Goal: Information Seeking & Learning: Check status

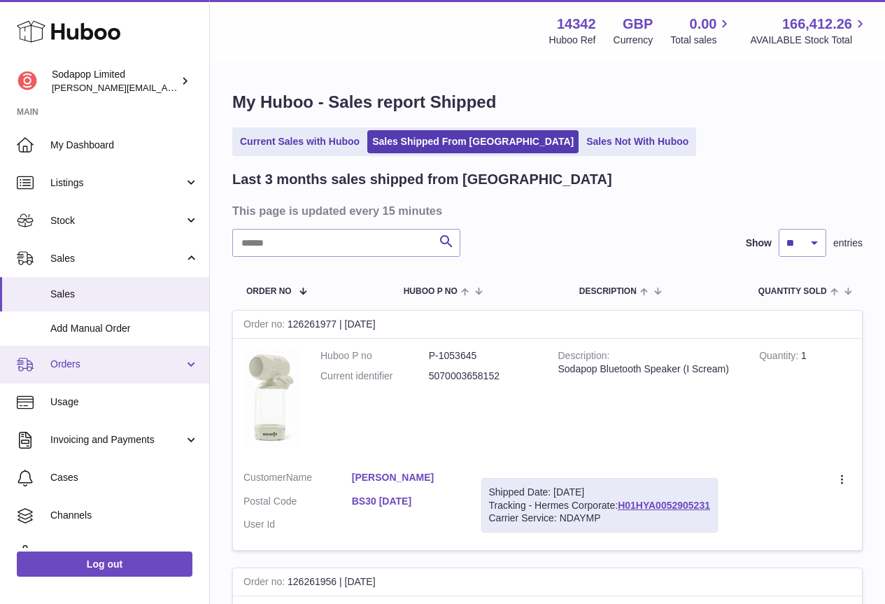
click at [87, 369] on span "Orders" at bounding box center [117, 364] width 134 height 13
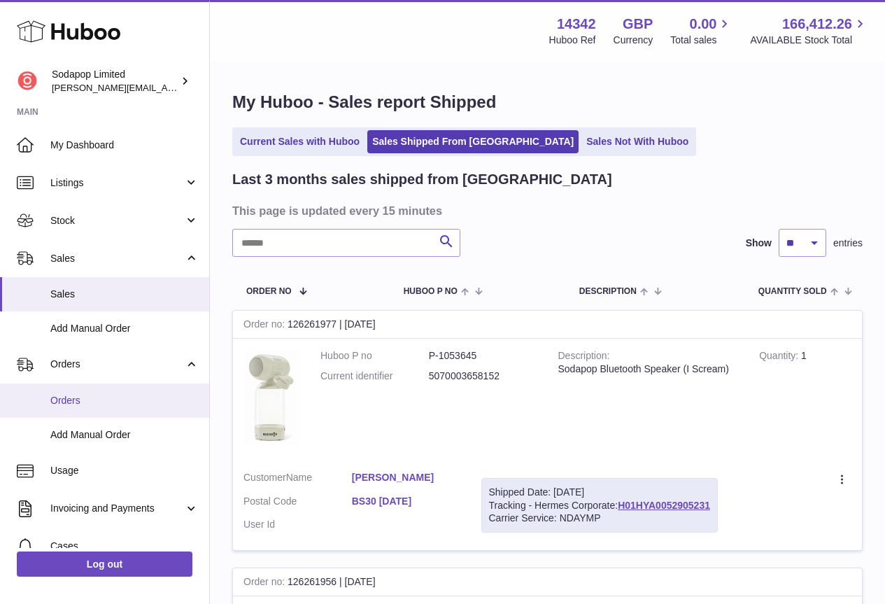
click at [80, 402] on span "Orders" at bounding box center [124, 400] width 148 height 13
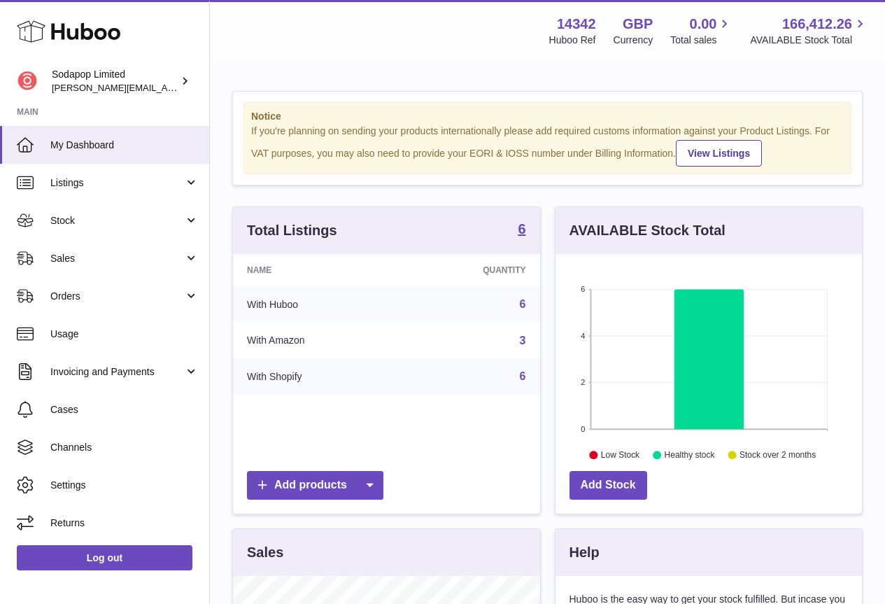
scroll to position [218, 307]
click at [135, 286] on link "Orders" at bounding box center [104, 296] width 209 height 38
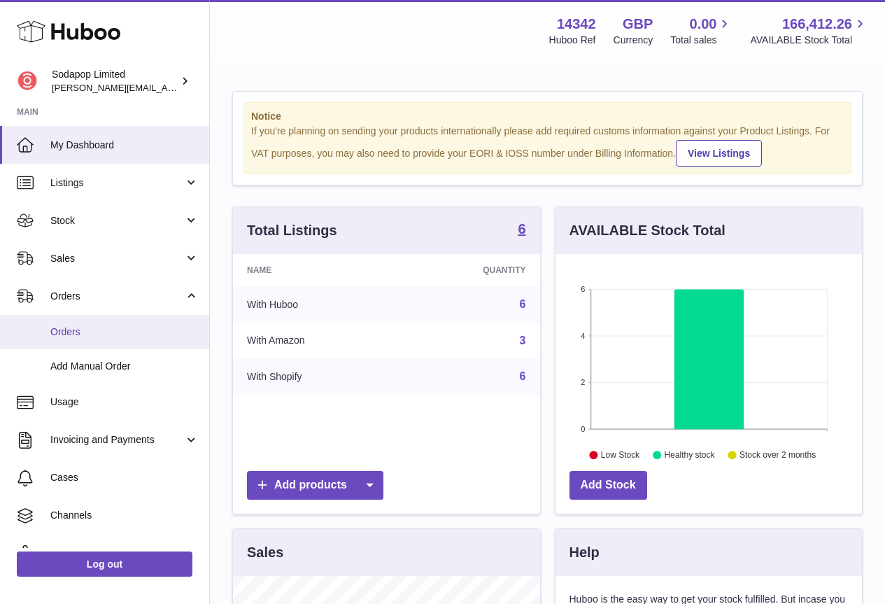
click at [76, 332] on span "Orders" at bounding box center [124, 331] width 148 height 13
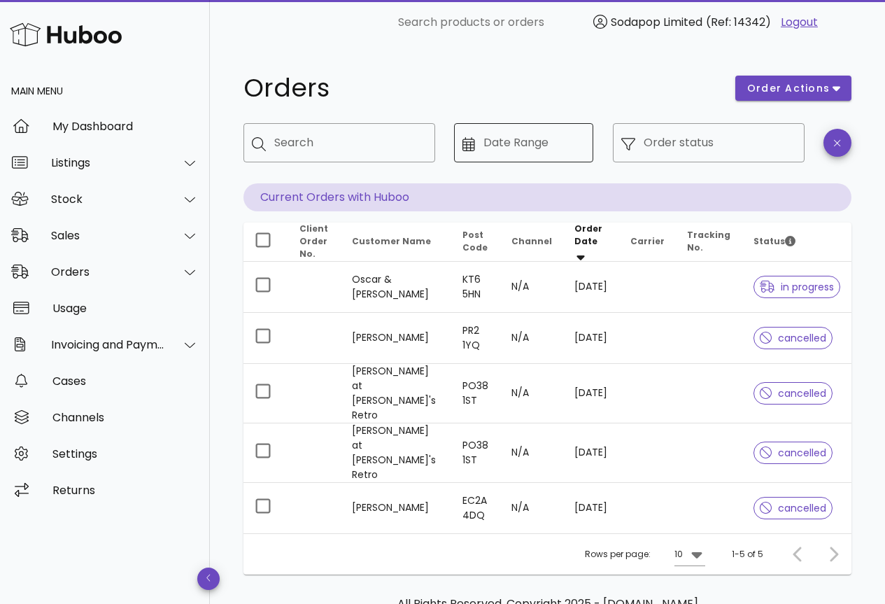
click at [521, 148] on input "Date Range" at bounding box center [535, 143] width 102 height 22
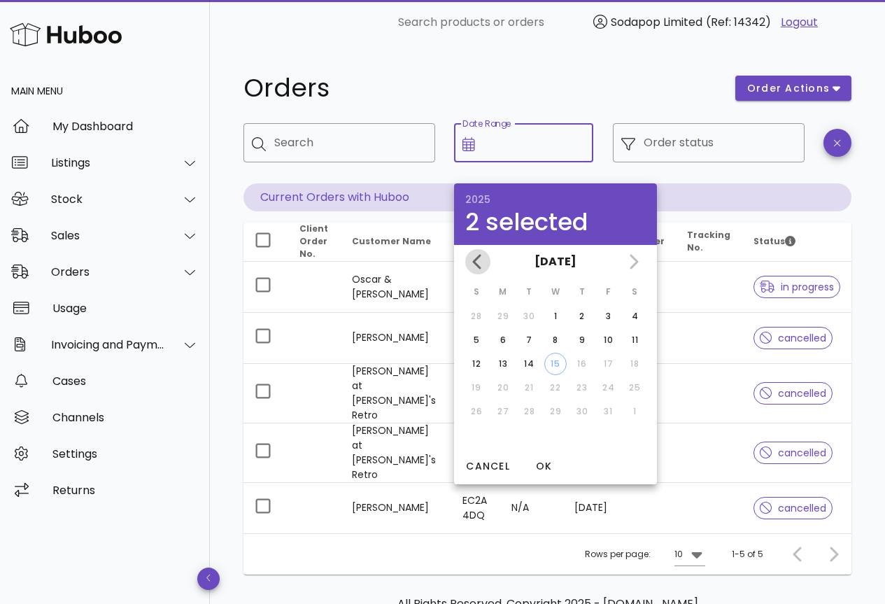
click at [478, 262] on icon "Previous month" at bounding box center [478, 261] width 17 height 17
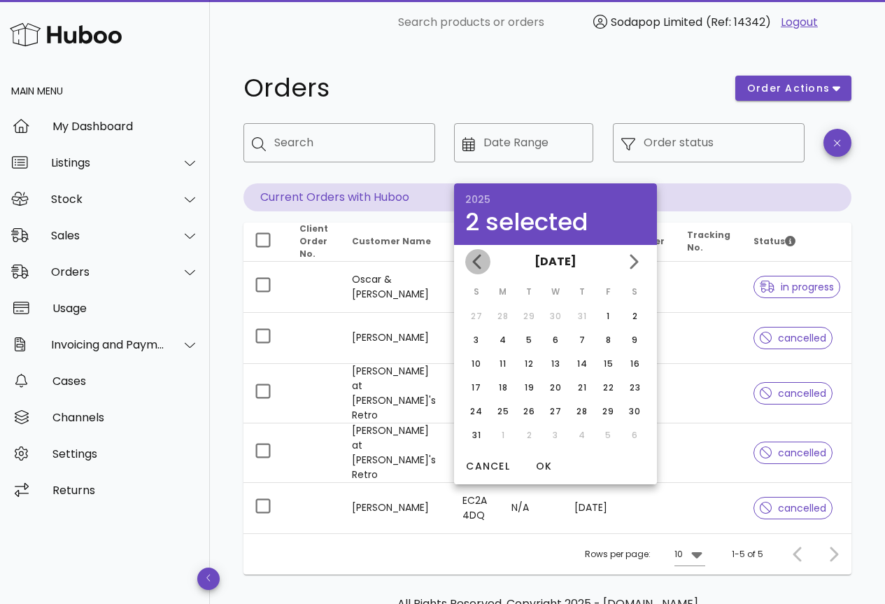
click at [478, 262] on icon "Previous month" at bounding box center [478, 261] width 17 height 17
click at [478, 262] on div "September 2025 August 2025 July 2025" at bounding box center [555, 262] width 203 height 34
click at [477, 262] on div "July 2025" at bounding box center [555, 262] width 203 height 34
click at [552, 362] on div "16" at bounding box center [556, 364] width 22 height 13
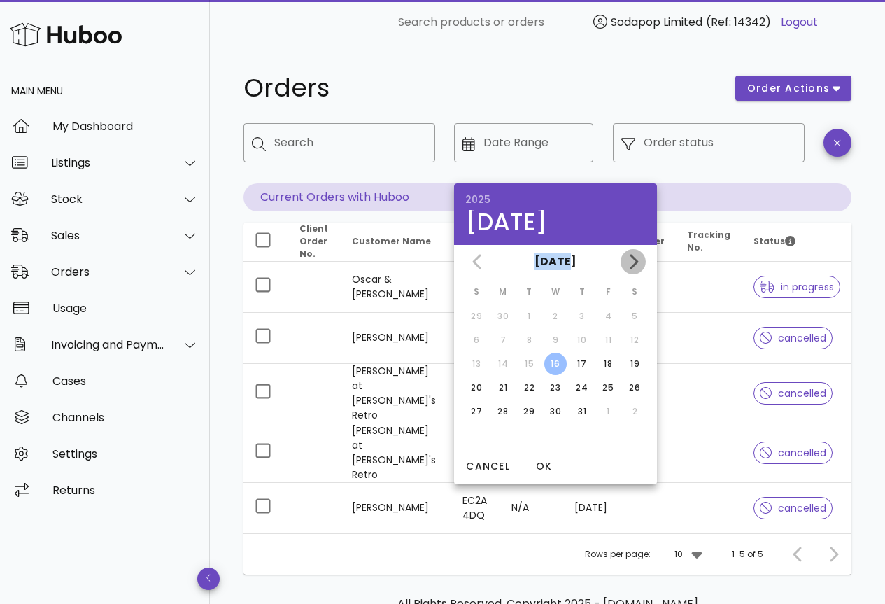
click at [633, 262] on icon "Next month" at bounding box center [633, 261] width 17 height 17
click at [635, 260] on icon "Next month" at bounding box center [634, 261] width 8 height 15
click at [560, 367] on div "15" at bounding box center [555, 364] width 21 height 13
type input "**********"
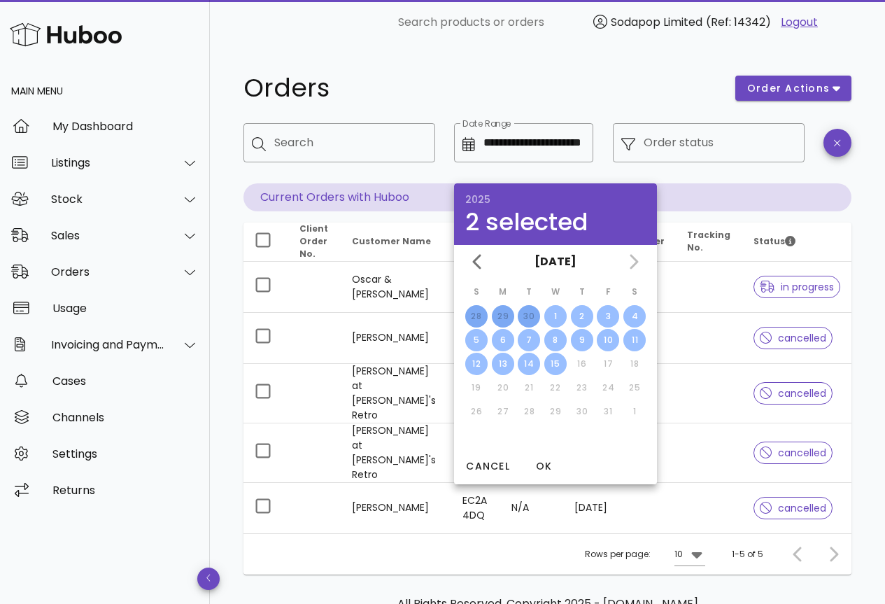
click at [731, 174] on div "​ Order status" at bounding box center [709, 153] width 209 height 77
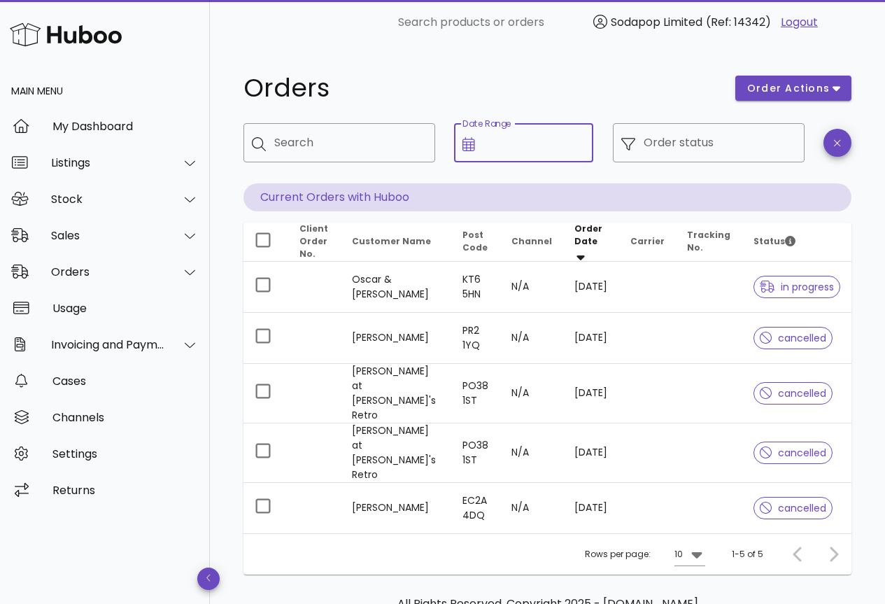
click at [502, 151] on input "Date Range" at bounding box center [535, 143] width 102 height 22
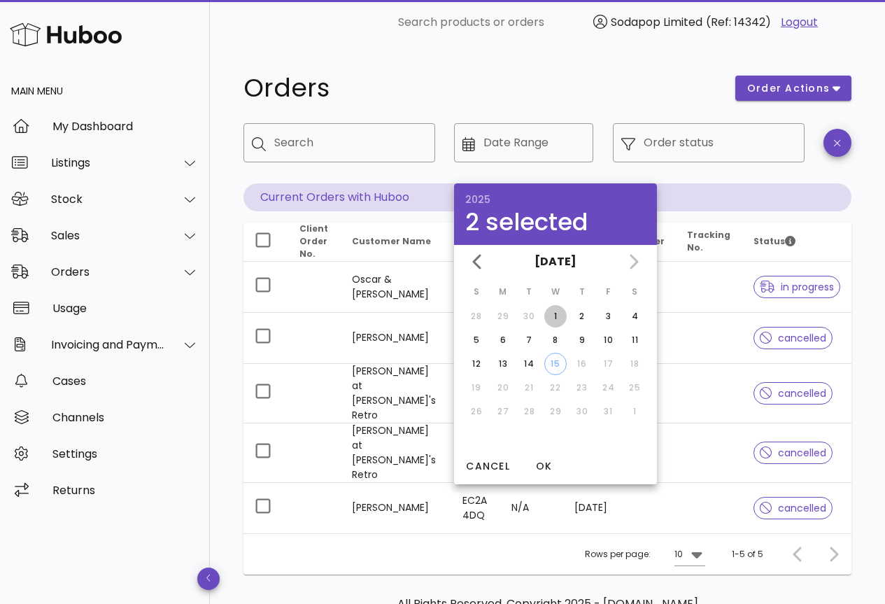
click at [553, 314] on div "1" at bounding box center [556, 316] width 22 height 13
click at [554, 364] on div "15" at bounding box center [555, 364] width 21 height 13
type input "**********"
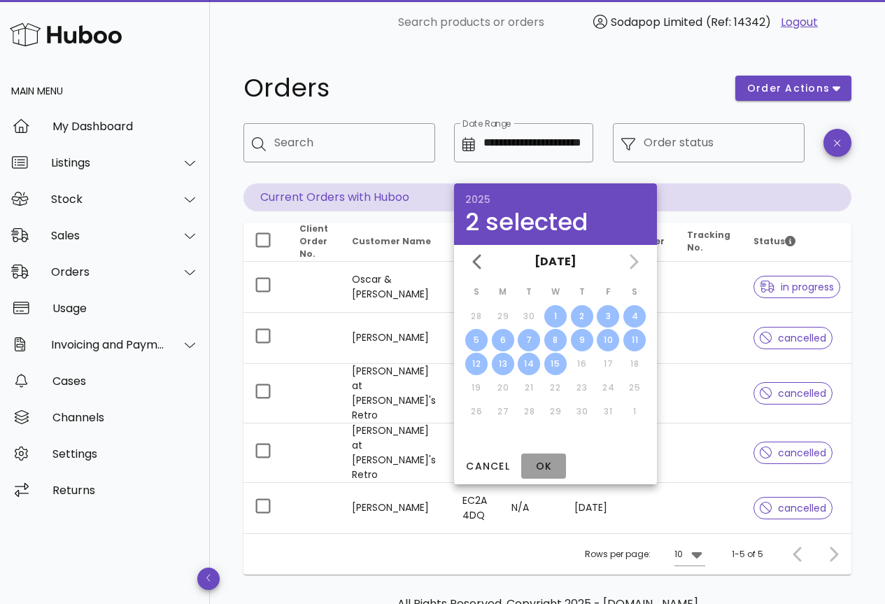
click at [547, 465] on span "OK" at bounding box center [544, 466] width 34 height 15
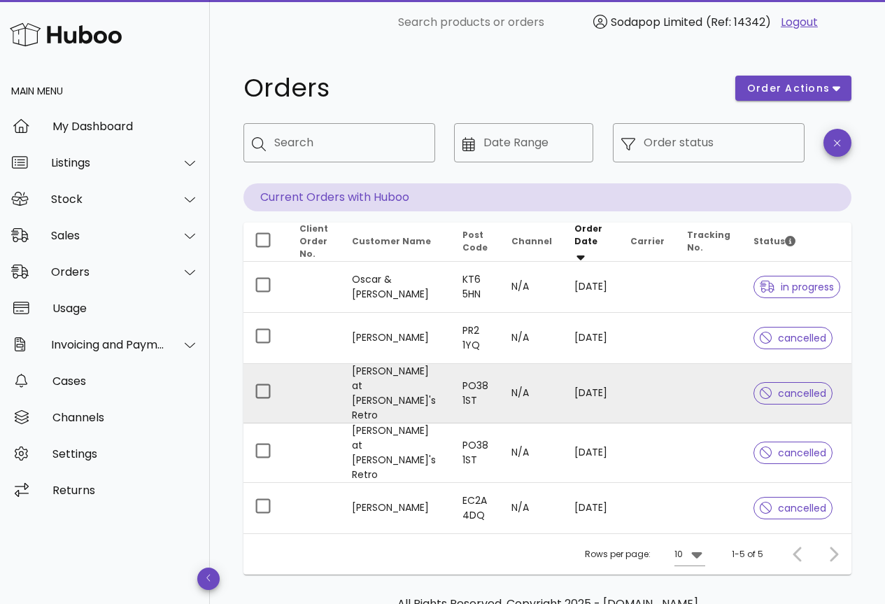
type input "**********"
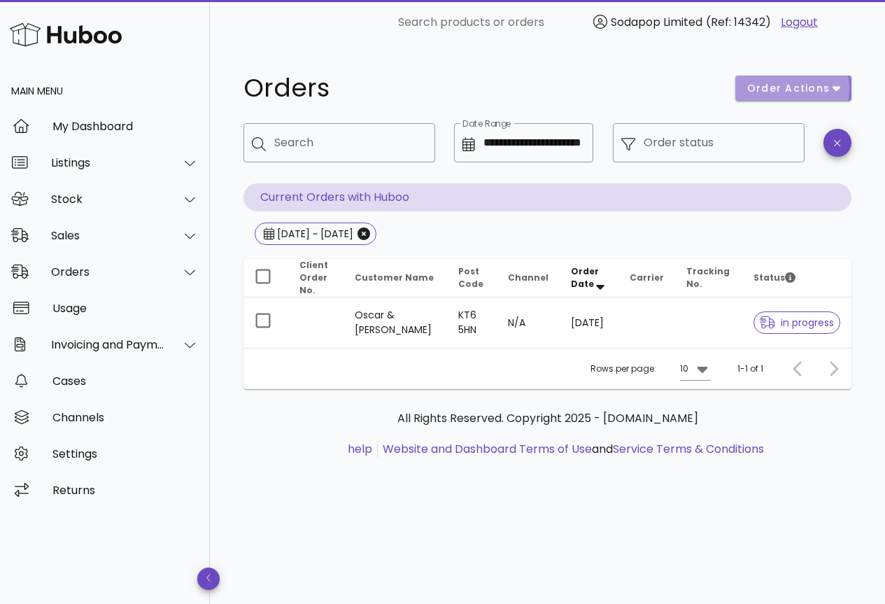
click at [817, 86] on span "order actions" at bounding box center [789, 88] width 84 height 15
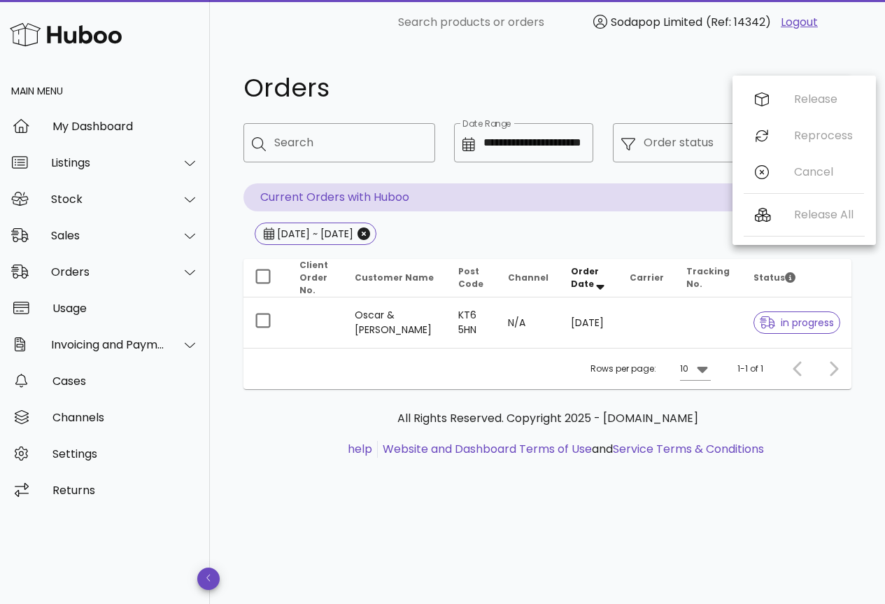
click at [821, 86] on div "Release Reprocess Cancel" at bounding box center [804, 138] width 120 height 115
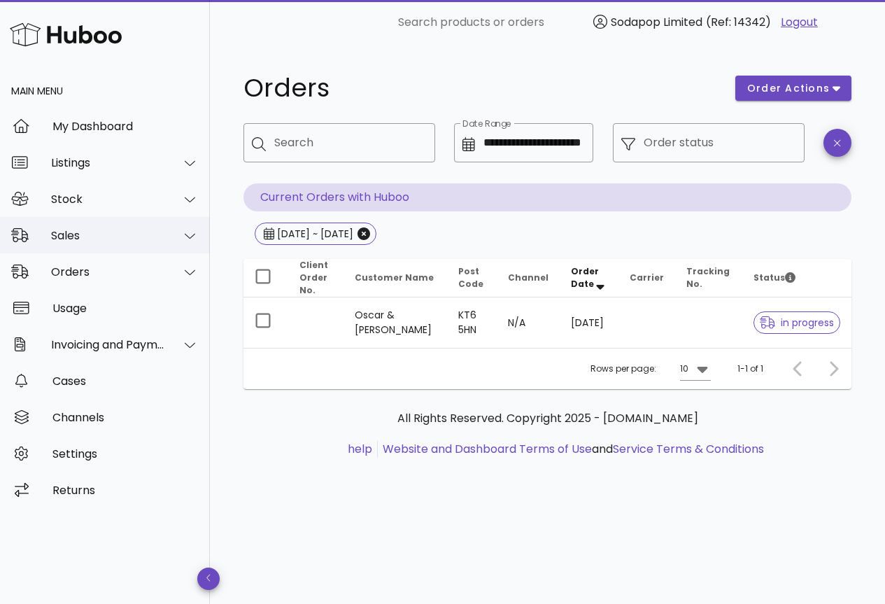
drag, startPoint x: 84, startPoint y: 225, endPoint x: 83, endPoint y: 232, distance: 7.7
click at [83, 225] on div "Sales" at bounding box center [105, 235] width 210 height 36
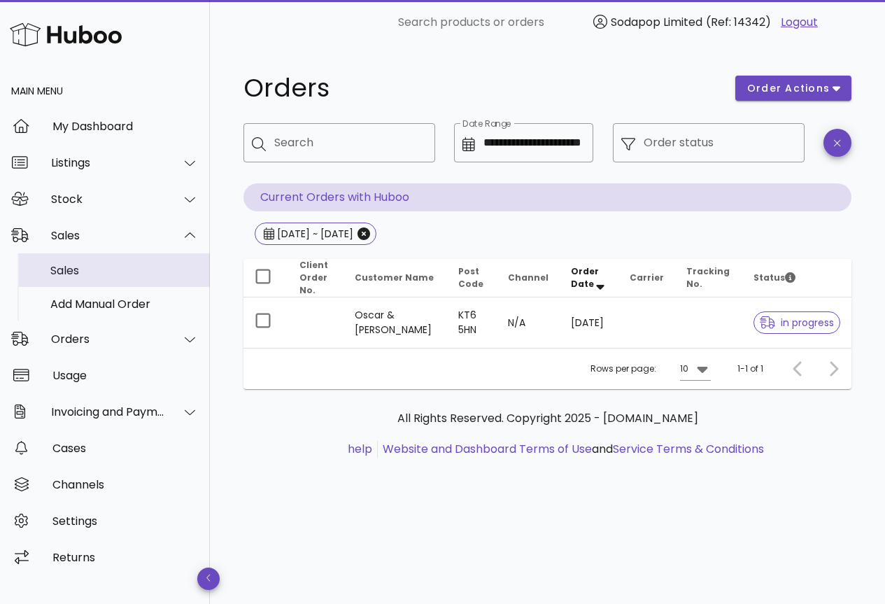
click at [81, 272] on div "Sales" at bounding box center [124, 270] width 148 height 13
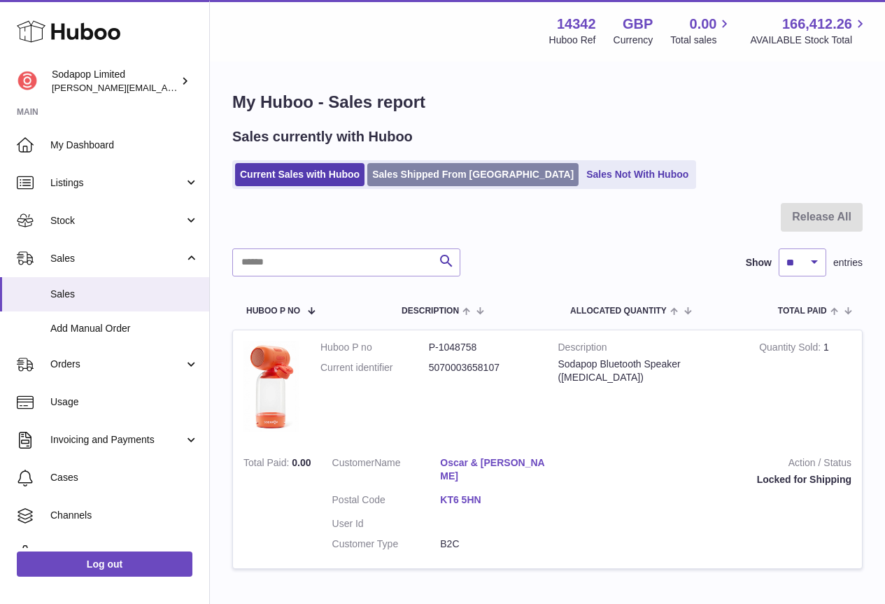
click at [462, 171] on link "Sales Shipped From [GEOGRAPHIC_DATA]" at bounding box center [472, 174] width 211 height 23
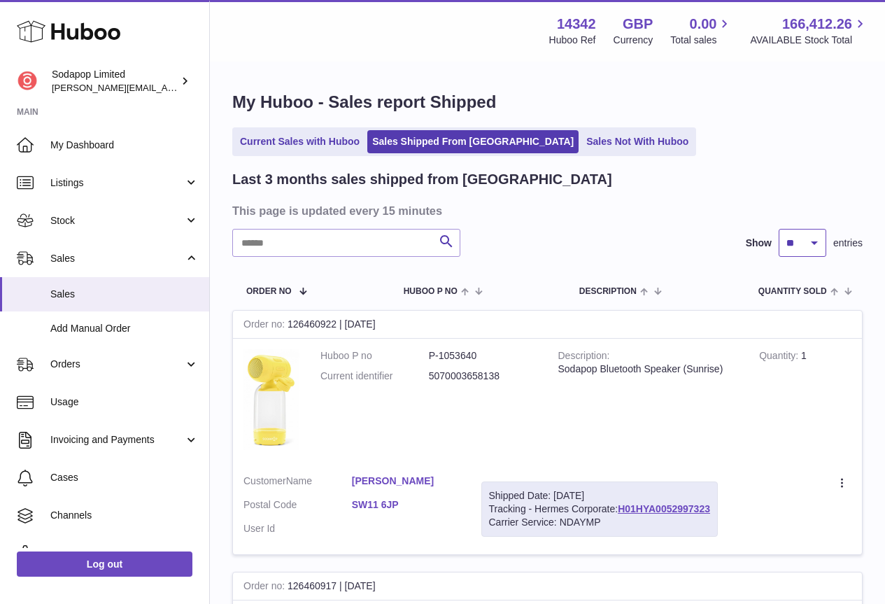
click at [815, 241] on select "** ** **" at bounding box center [803, 243] width 48 height 28
select select "**"
click at [779, 229] on select "** ** **" at bounding box center [803, 243] width 48 height 28
click at [83, 399] on span "Usage" at bounding box center [124, 401] width 148 height 13
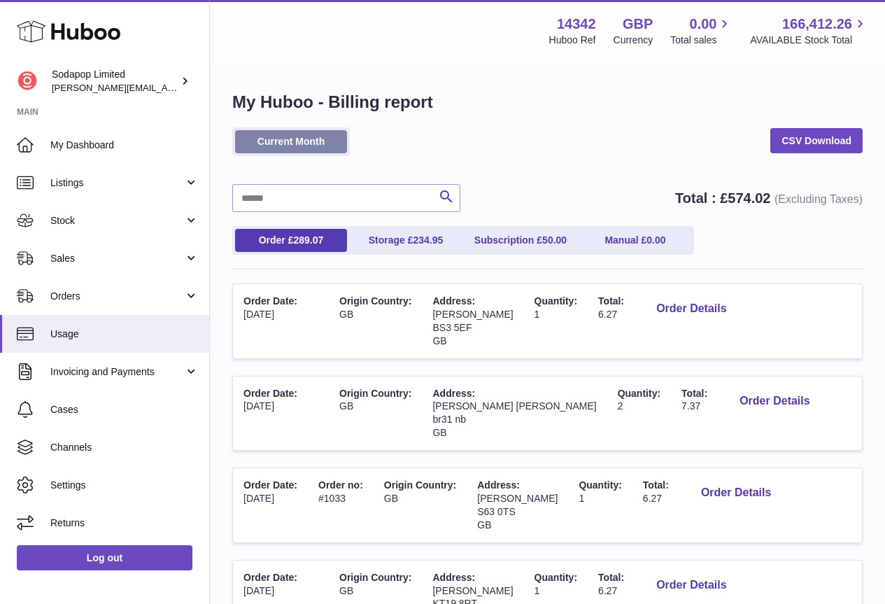
click at [301, 146] on link "Current Month" at bounding box center [291, 141] width 112 height 23
click at [813, 142] on link "CSV Download" at bounding box center [817, 140] width 92 height 25
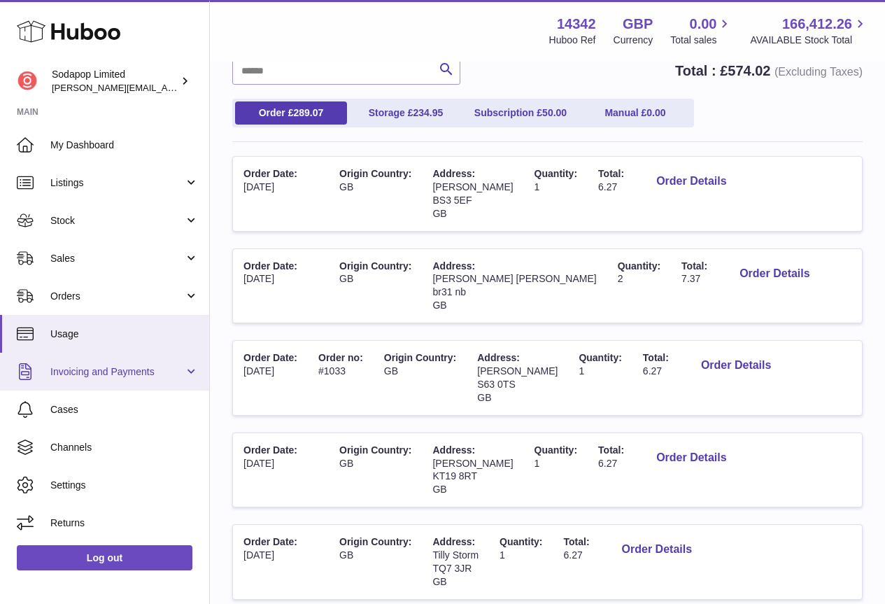
scroll to position [140, 0]
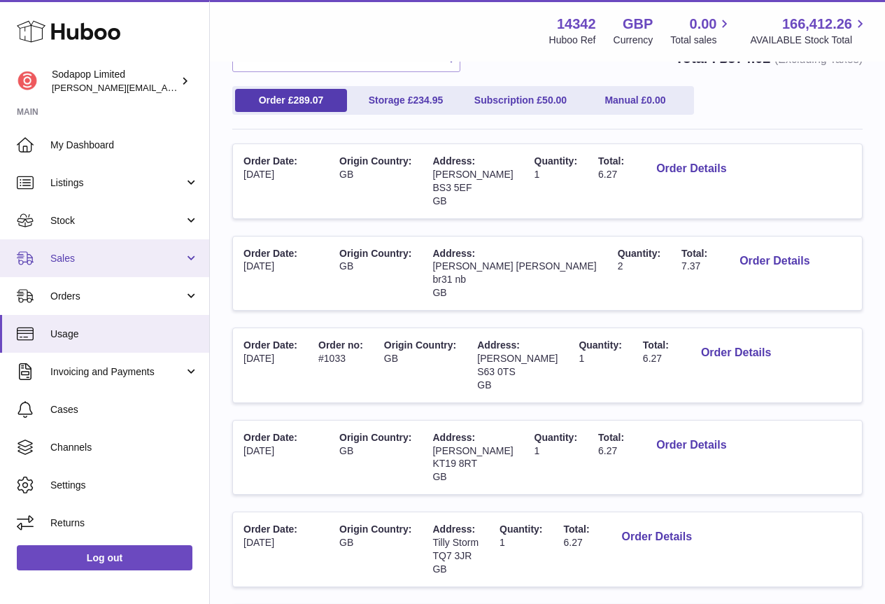
click at [111, 256] on span "Sales" at bounding box center [117, 258] width 134 height 13
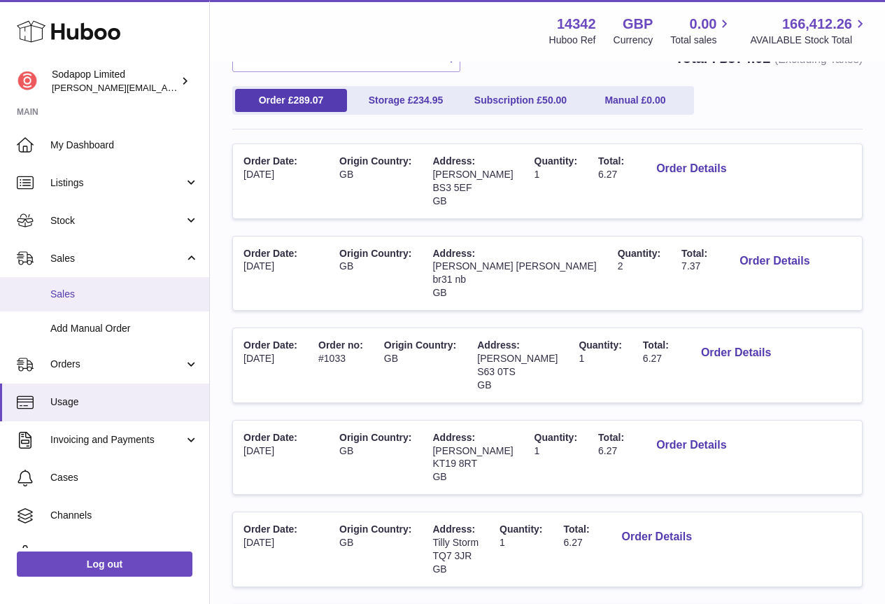
click at [68, 295] on span "Sales" at bounding box center [124, 294] width 148 height 13
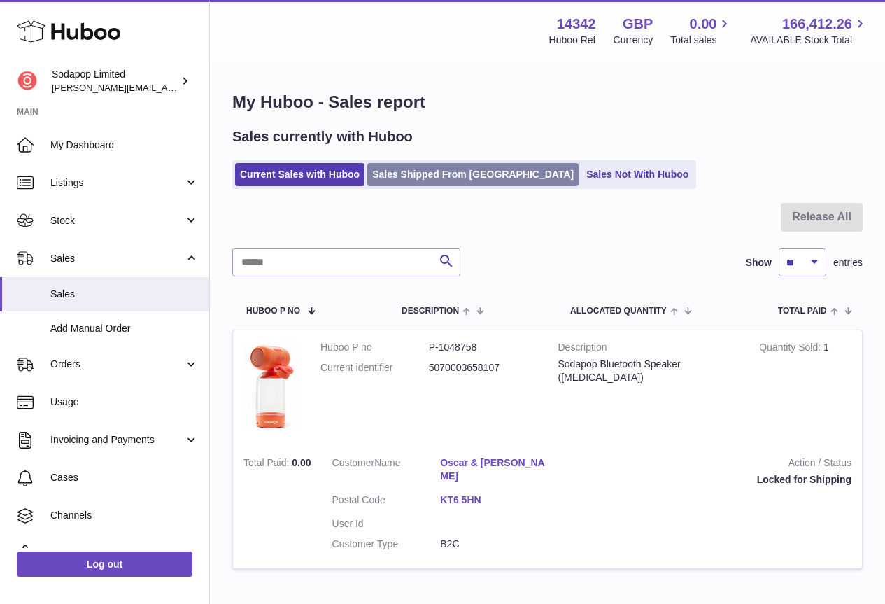
click at [449, 177] on link "Sales Shipped From [GEOGRAPHIC_DATA]" at bounding box center [472, 174] width 211 height 23
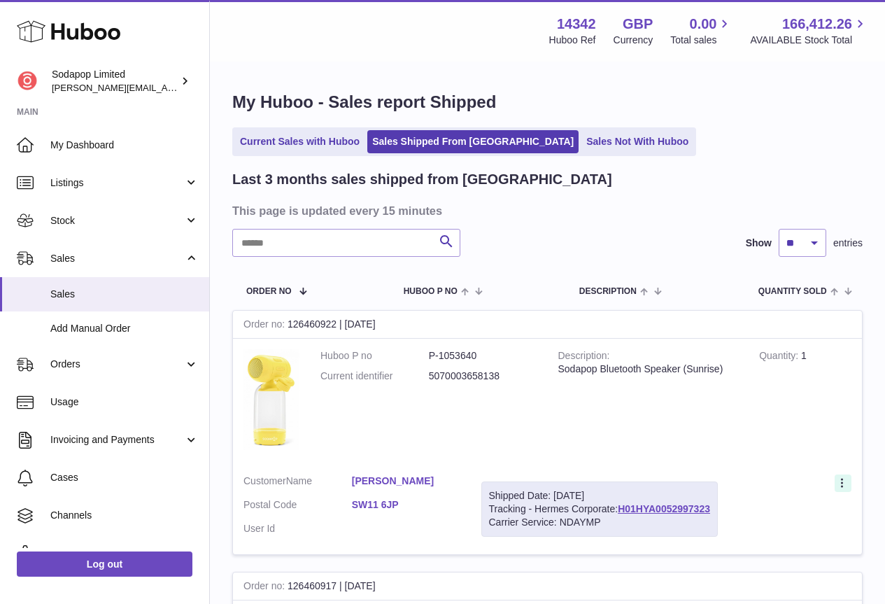
click at [840, 484] on icon at bounding box center [844, 484] width 16 height 14
click at [841, 484] on icon at bounding box center [844, 484] width 16 height 14
click at [582, 139] on link "Sales Not With Huboo" at bounding box center [638, 141] width 112 height 23
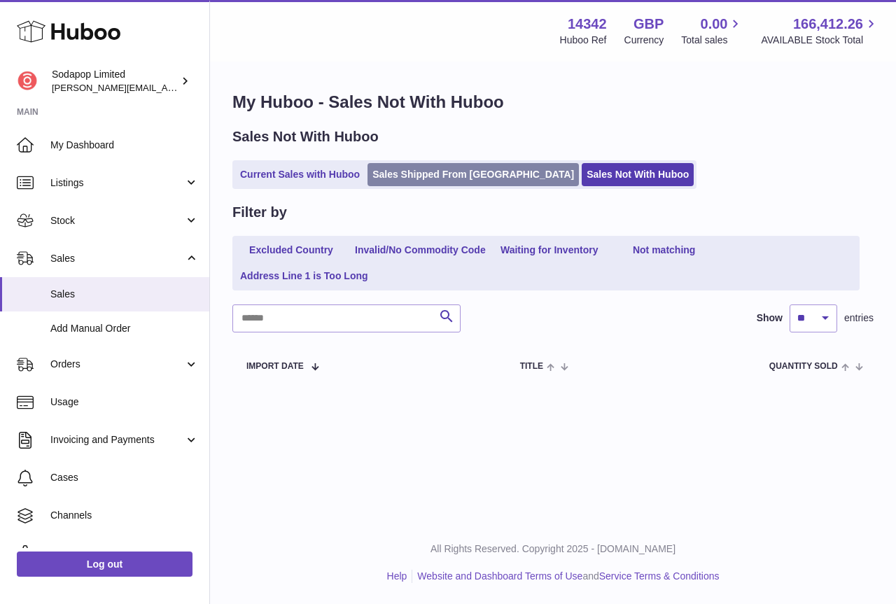
click at [428, 174] on link "Sales Shipped From [GEOGRAPHIC_DATA]" at bounding box center [472, 174] width 211 height 23
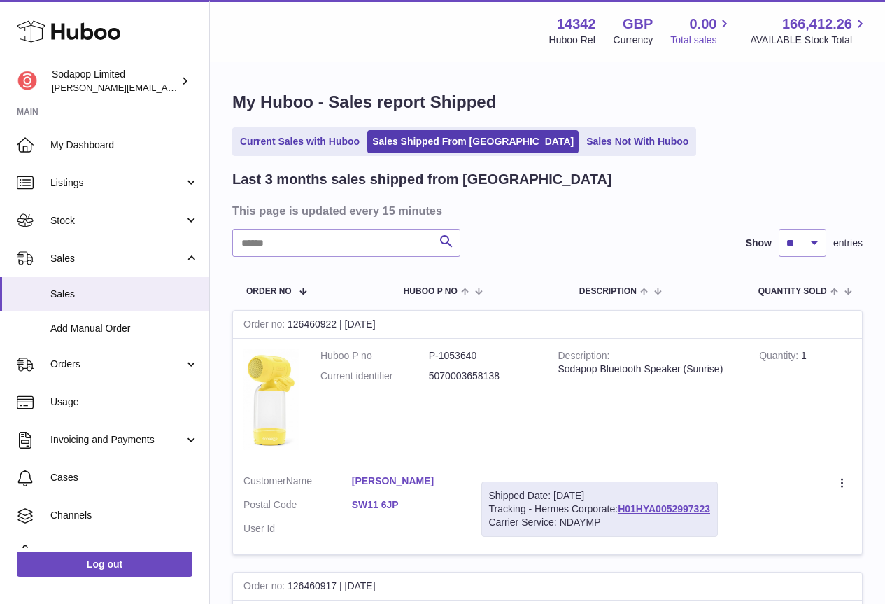
click at [708, 24] on span "0.00" at bounding box center [703, 24] width 27 height 19
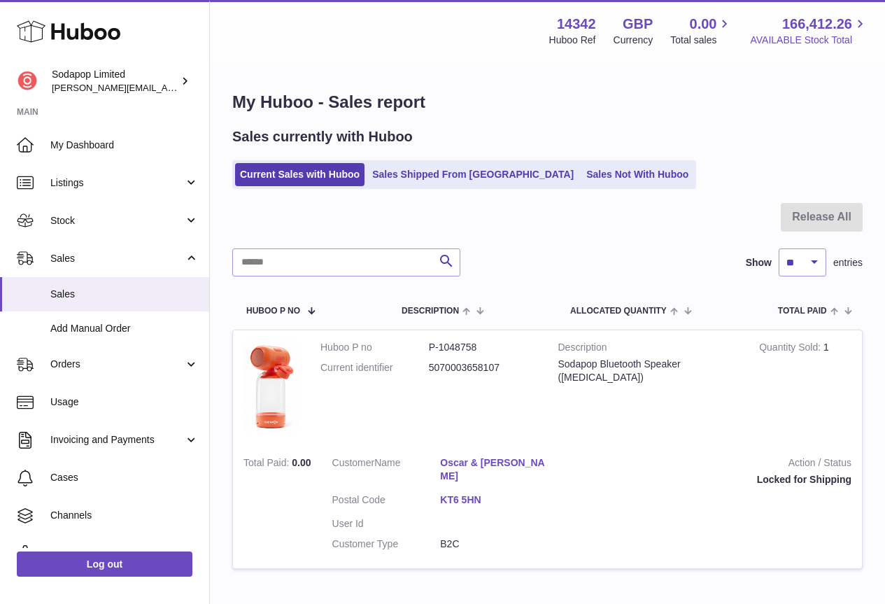
click at [850, 23] on span "166,412.26" at bounding box center [817, 24] width 70 height 19
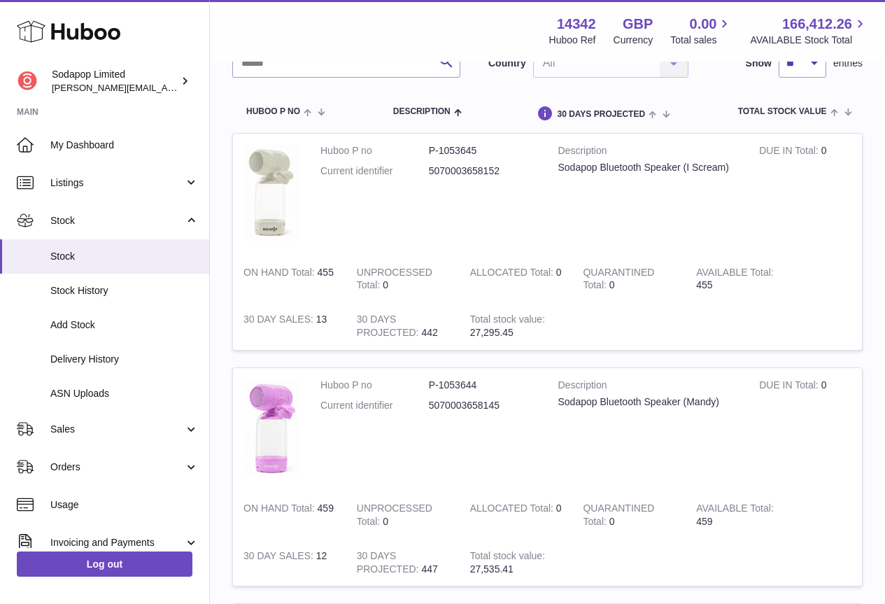
scroll to position [70, 0]
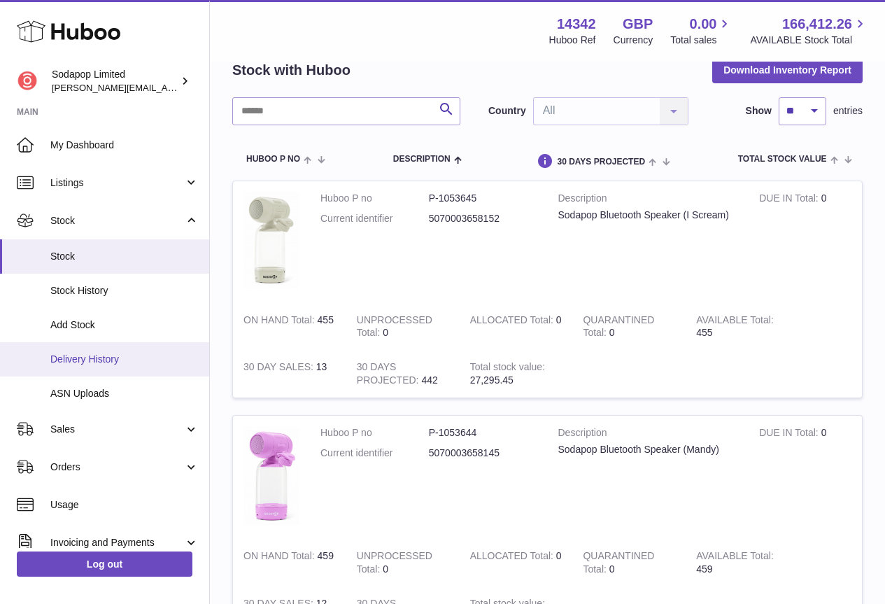
click at [94, 360] on span "Delivery History" at bounding box center [124, 359] width 148 height 13
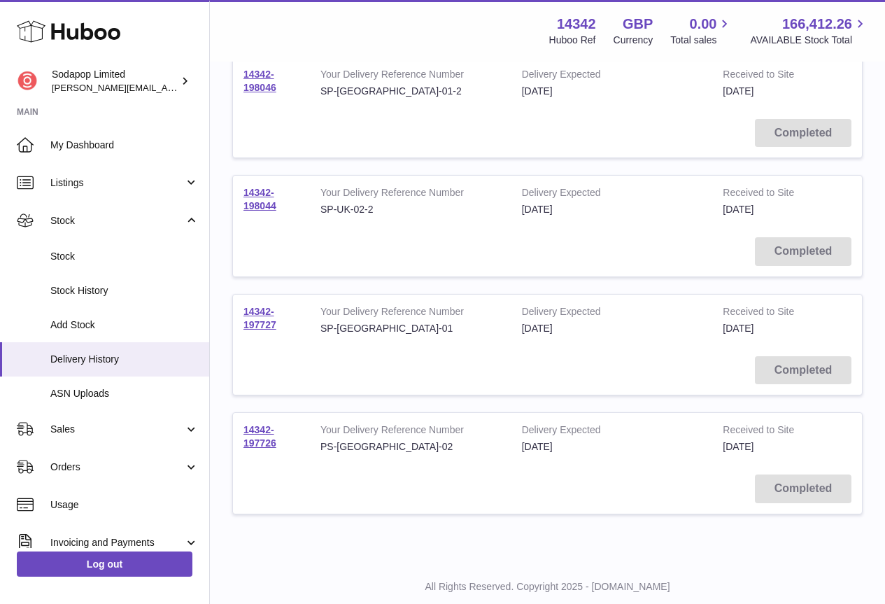
scroll to position [711, 0]
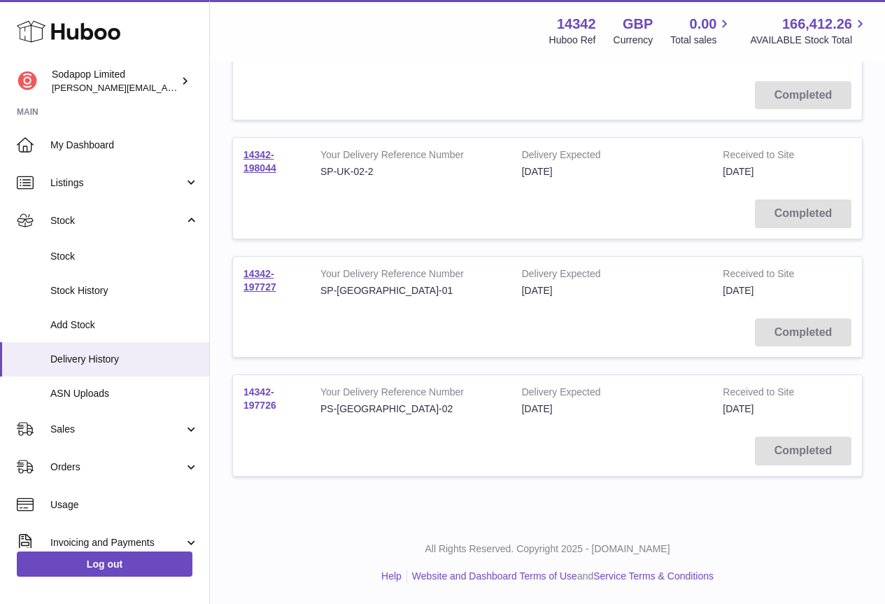
click at [258, 394] on link "14342-197726" at bounding box center [260, 398] width 33 height 24
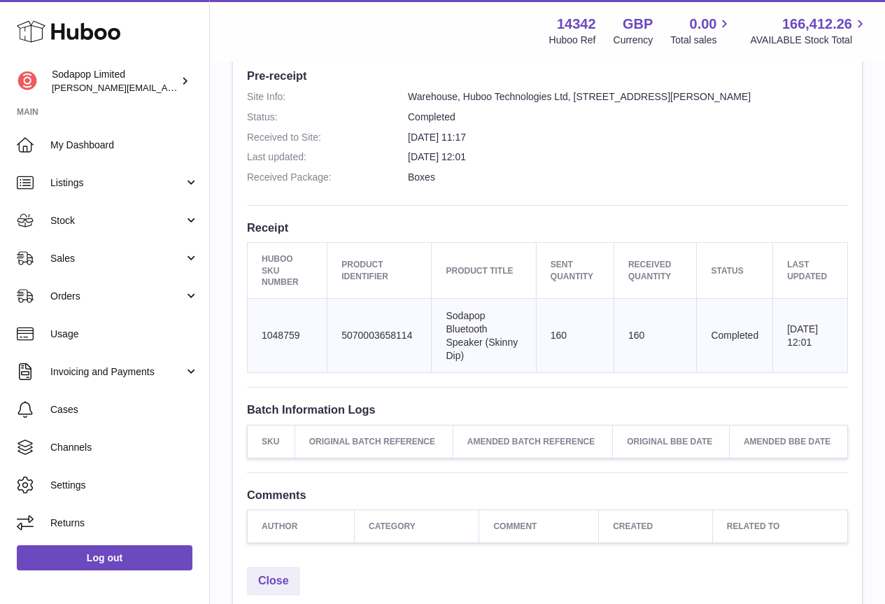
scroll to position [500, 0]
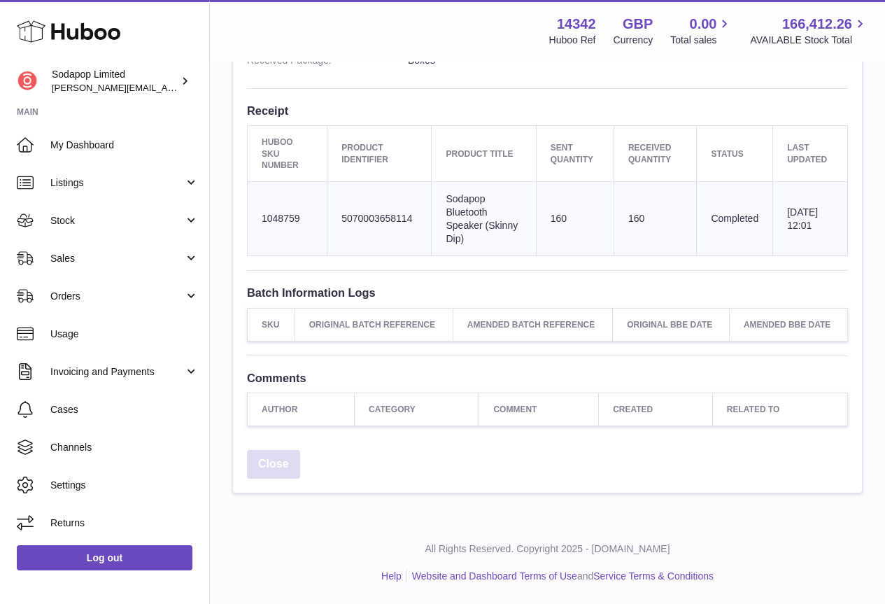
click at [276, 465] on link "Close" at bounding box center [273, 464] width 53 height 29
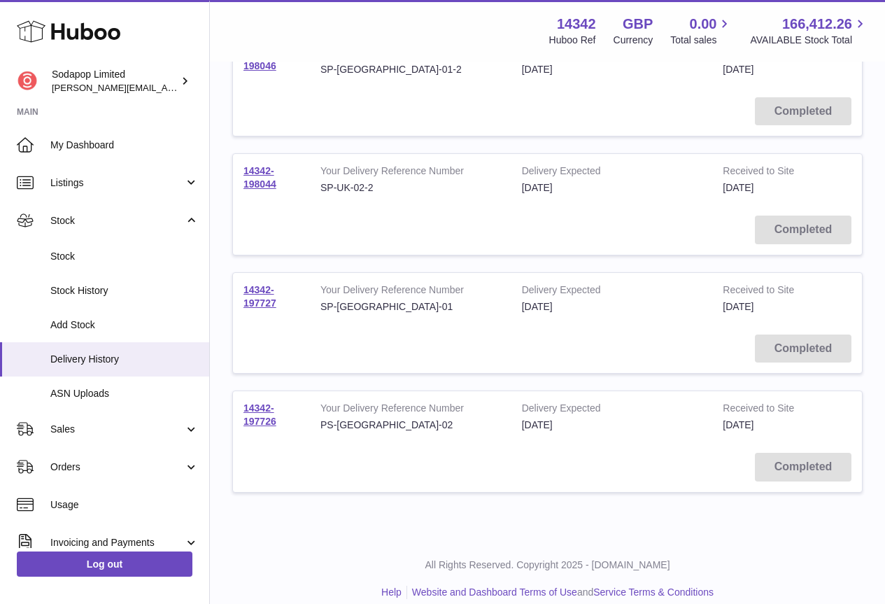
scroll to position [700, 0]
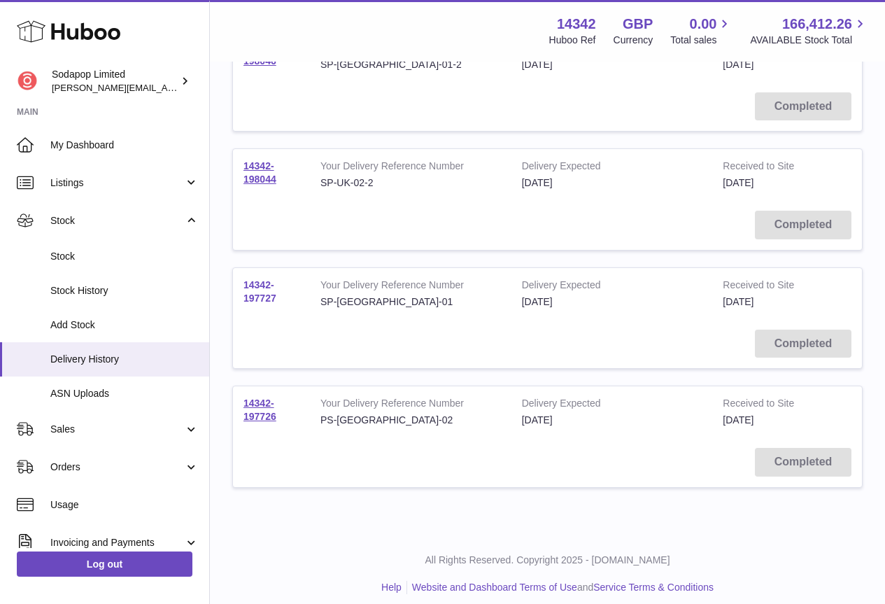
click at [262, 286] on link "14342-197727" at bounding box center [260, 291] width 33 height 24
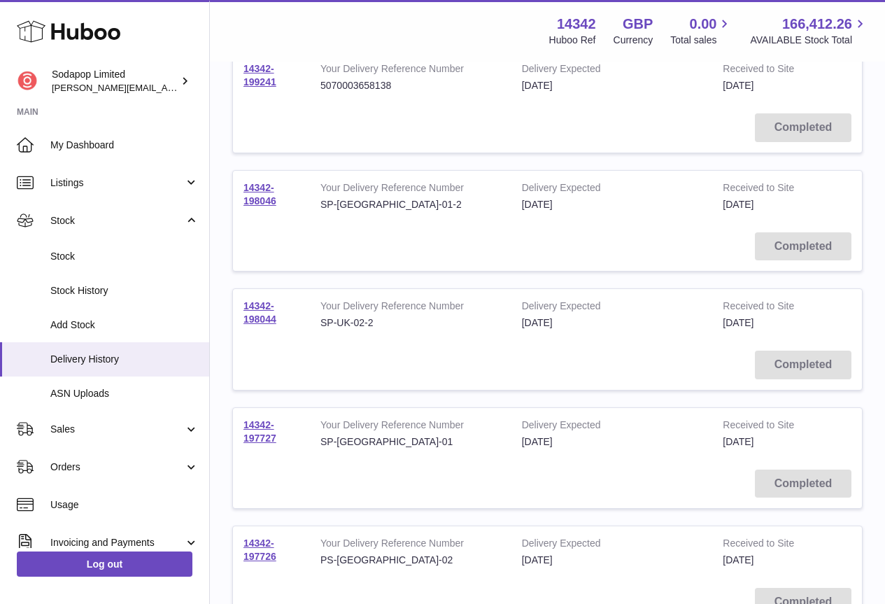
scroll to position [630, 0]
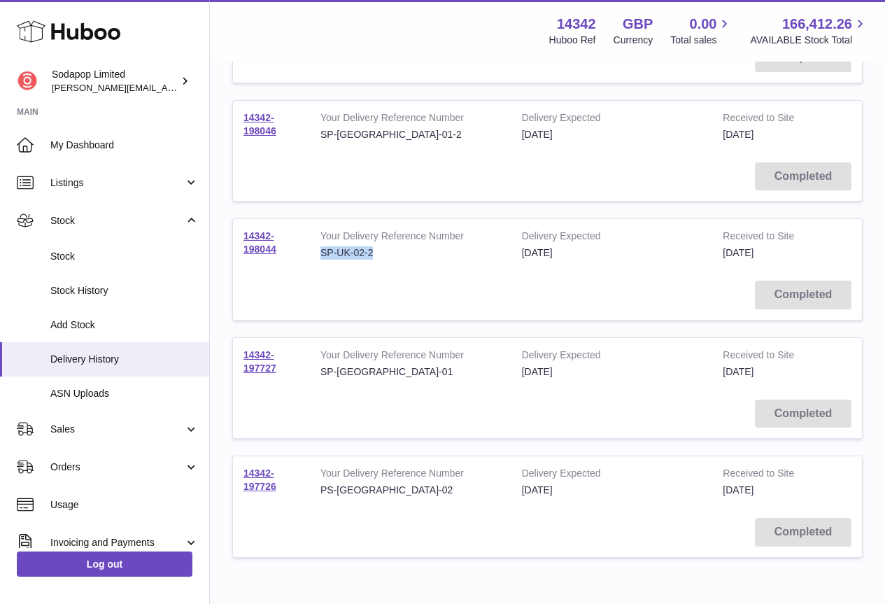
drag, startPoint x: 377, startPoint y: 253, endPoint x: 321, endPoint y: 263, distance: 57.0
click at [321, 263] on td "Your Delivery Reference Number SP-UK-02-2" at bounding box center [411, 244] width 202 height 51
copy div "SP-UK-02-2"
click at [257, 244] on link "14342-198044" at bounding box center [260, 242] width 33 height 24
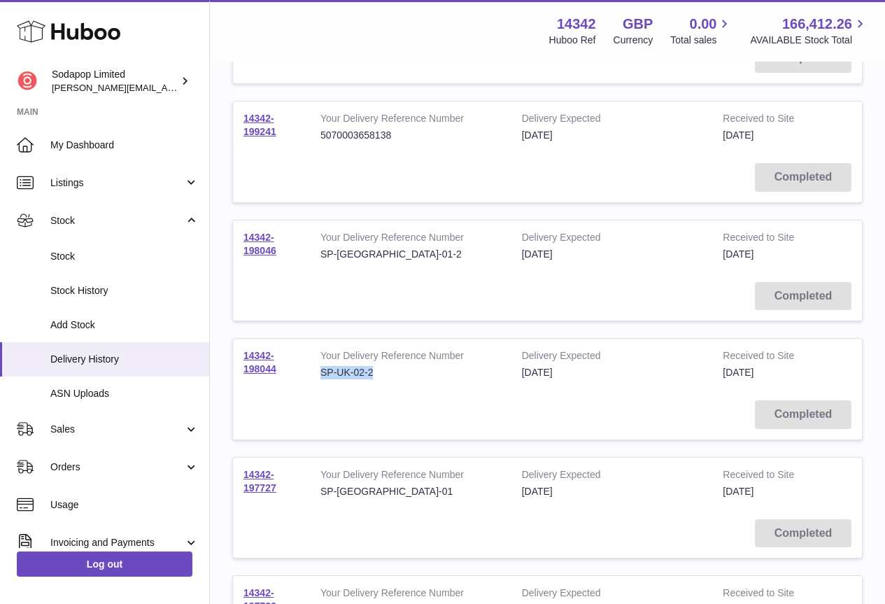
scroll to position [490, 0]
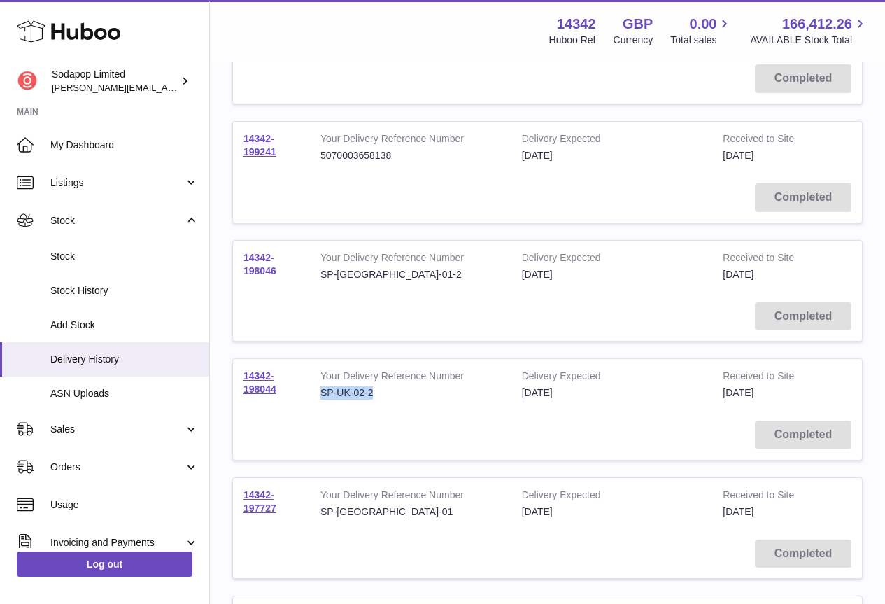
click at [258, 258] on link "14342-198046" at bounding box center [260, 264] width 33 height 24
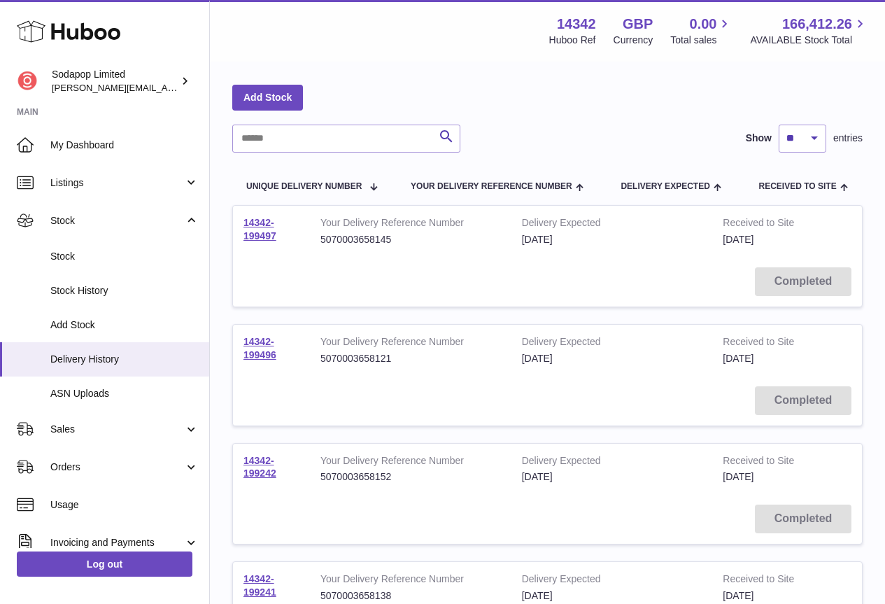
scroll to position [280, 0]
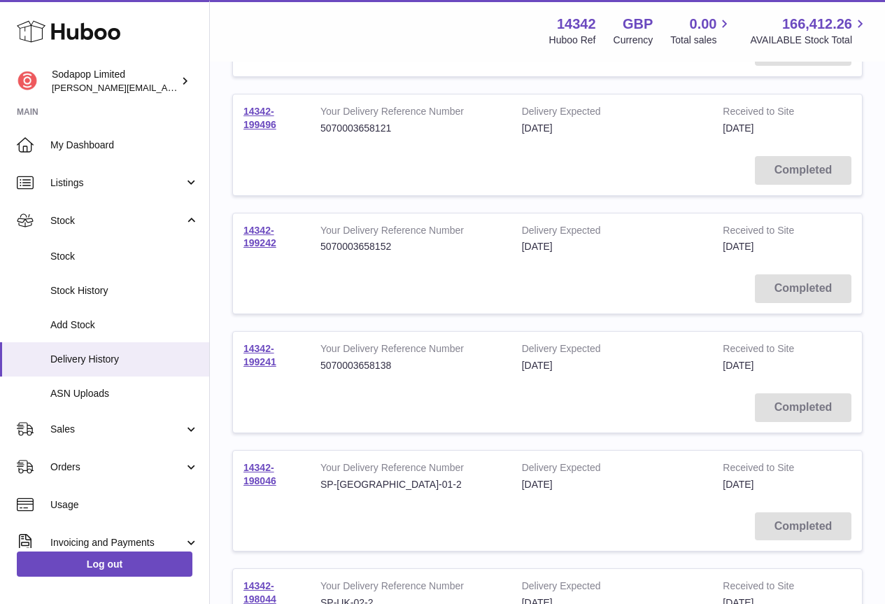
click at [254, 356] on td "14342-199241" at bounding box center [271, 357] width 77 height 51
drag, startPoint x: 371, startPoint y: 367, endPoint x: 321, endPoint y: 371, distance: 49.9
click at [321, 371] on div "5070003658138" at bounding box center [411, 365] width 181 height 13
copy div "5070003658138"
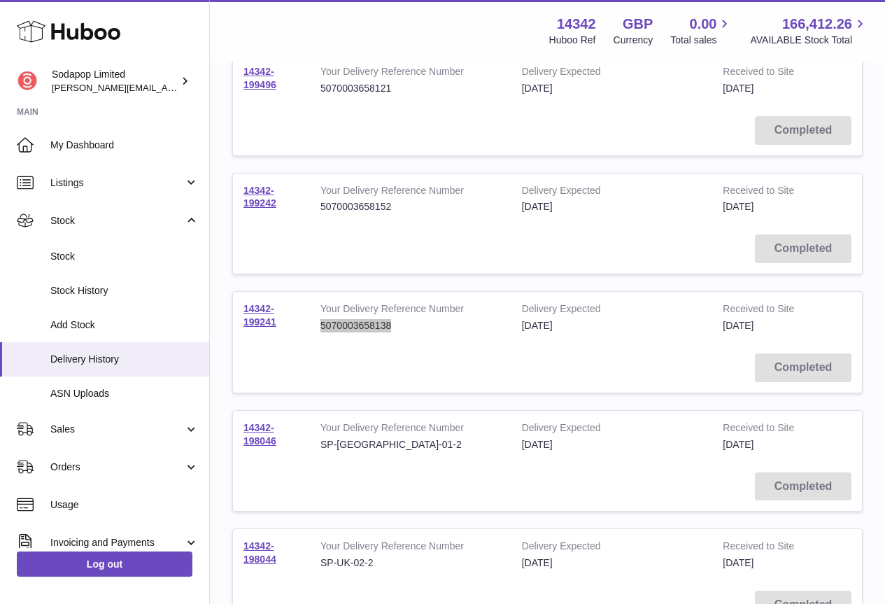
scroll to position [350, 0]
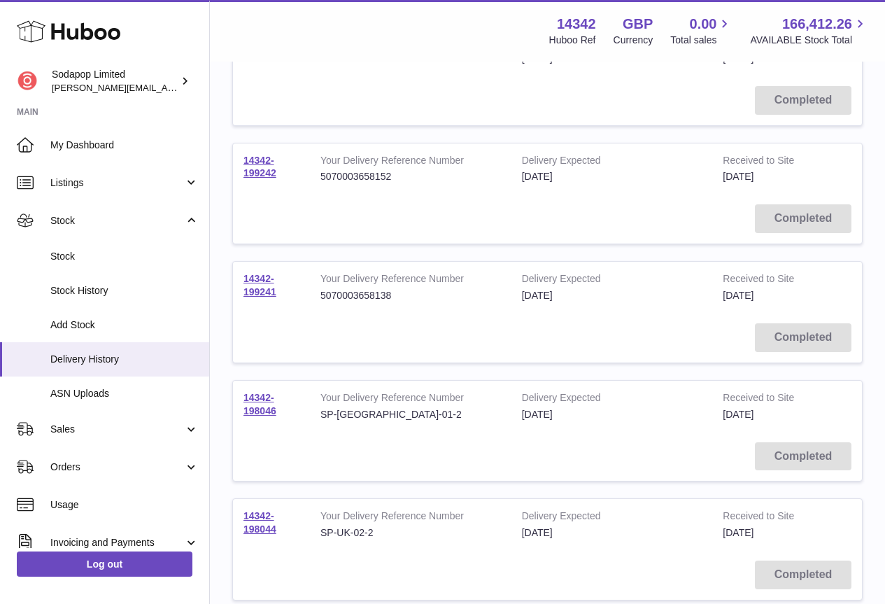
click at [255, 285] on td "14342-199241" at bounding box center [271, 287] width 77 height 51
click at [257, 279] on link "14342-199241" at bounding box center [260, 285] width 33 height 24
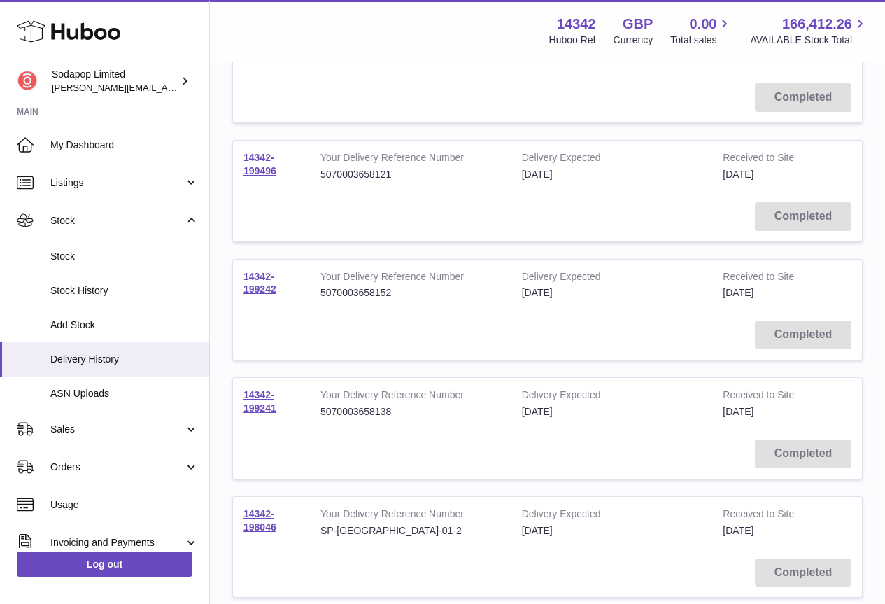
scroll to position [210, 0]
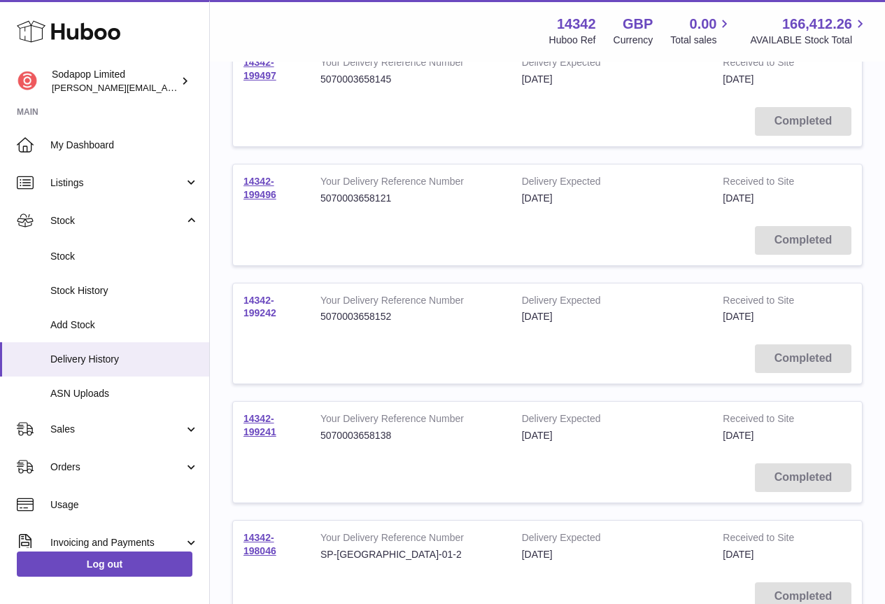
click at [257, 304] on link "14342-199242" at bounding box center [260, 307] width 33 height 24
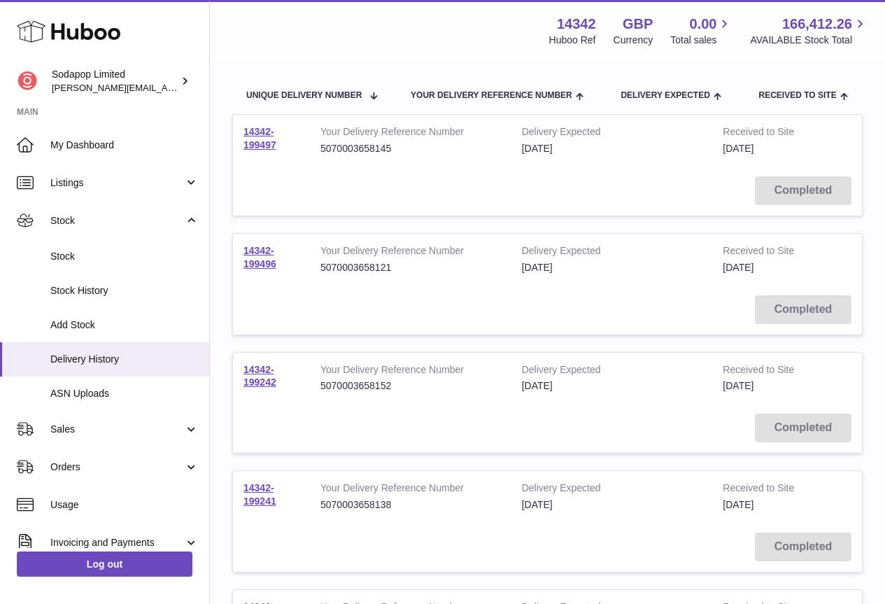
scroll to position [140, 0]
click at [260, 259] on link "14342-199496" at bounding box center [260, 258] width 33 height 24
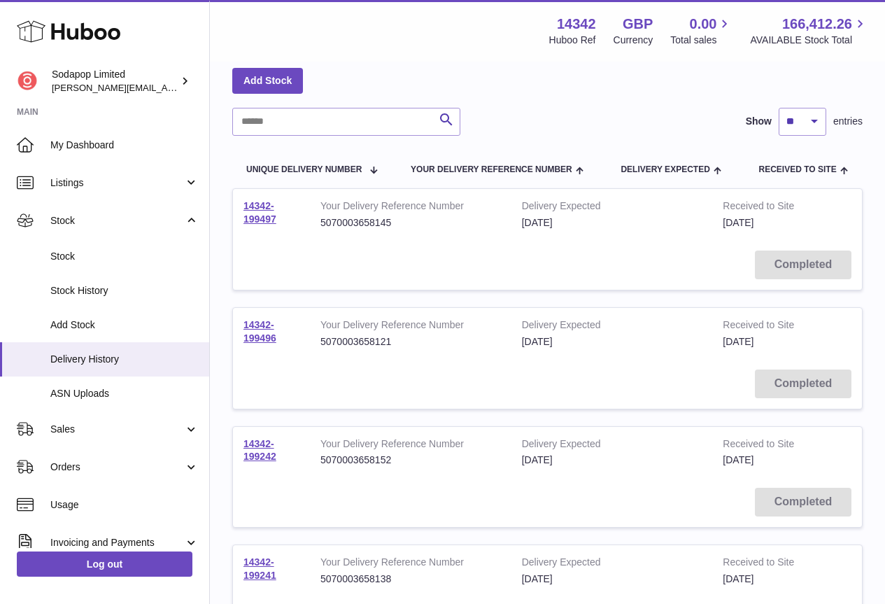
scroll to position [0, 0]
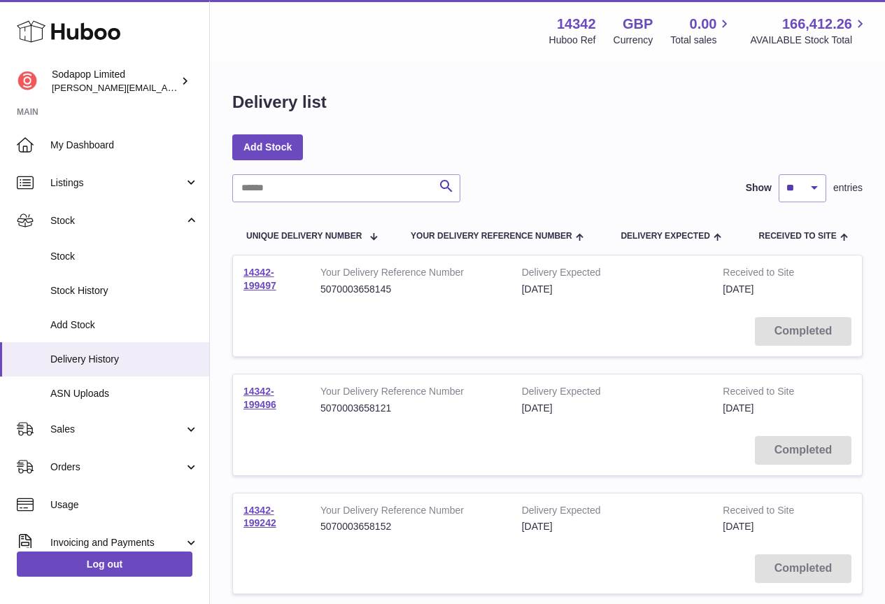
click at [260, 279] on td "14342-199497" at bounding box center [271, 280] width 77 height 51
click at [355, 289] on div "5070003658145" at bounding box center [411, 289] width 181 height 13
copy div "5070003658145"
click at [269, 274] on link "14342-199497" at bounding box center [260, 279] width 33 height 24
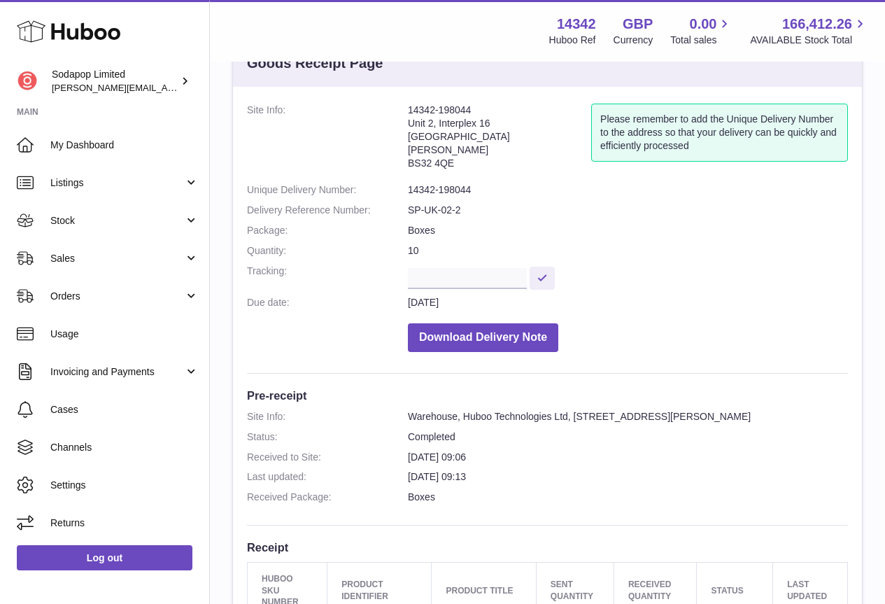
scroll to position [10, 0]
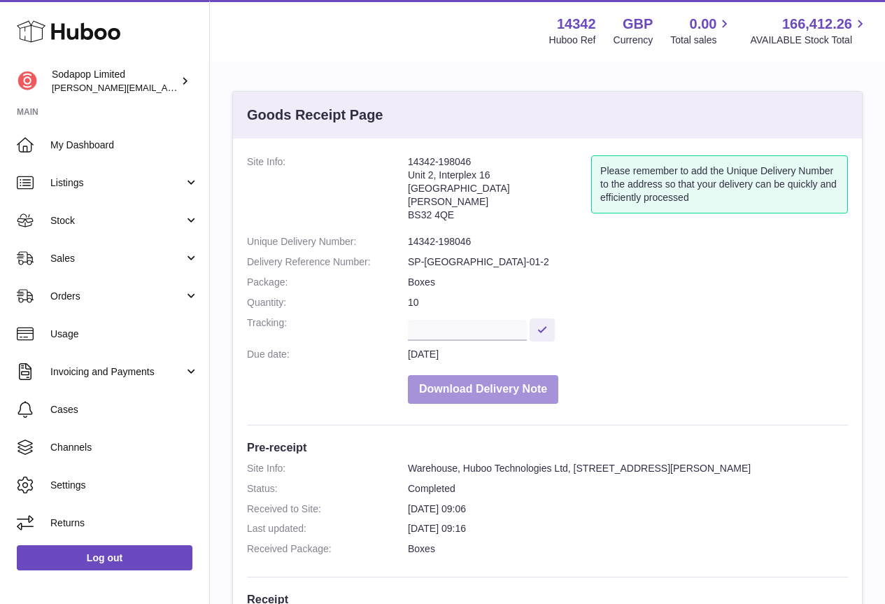
click at [489, 384] on button "Download Delivery Note" at bounding box center [483, 389] width 150 height 29
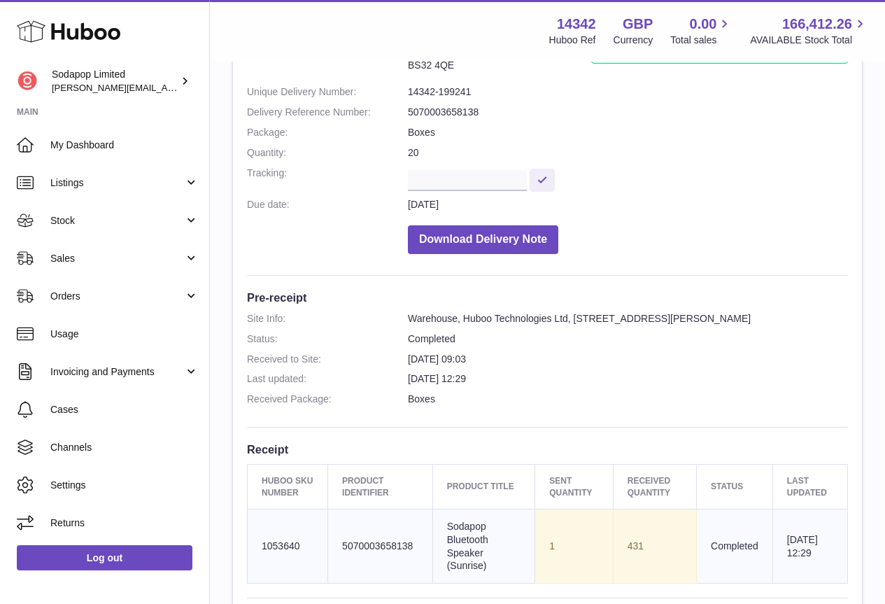
scroll to position [118, 0]
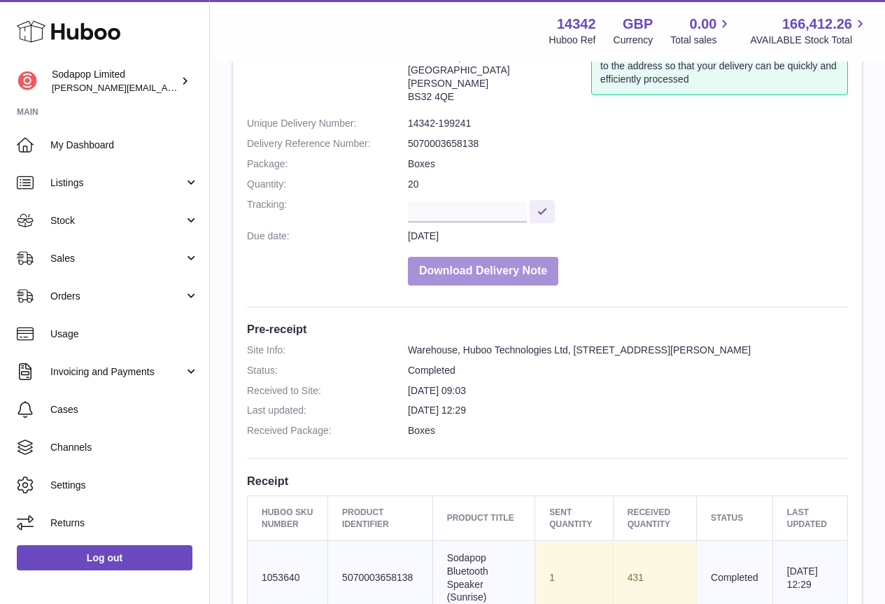
click at [476, 267] on button "Download Delivery Note" at bounding box center [483, 271] width 150 height 29
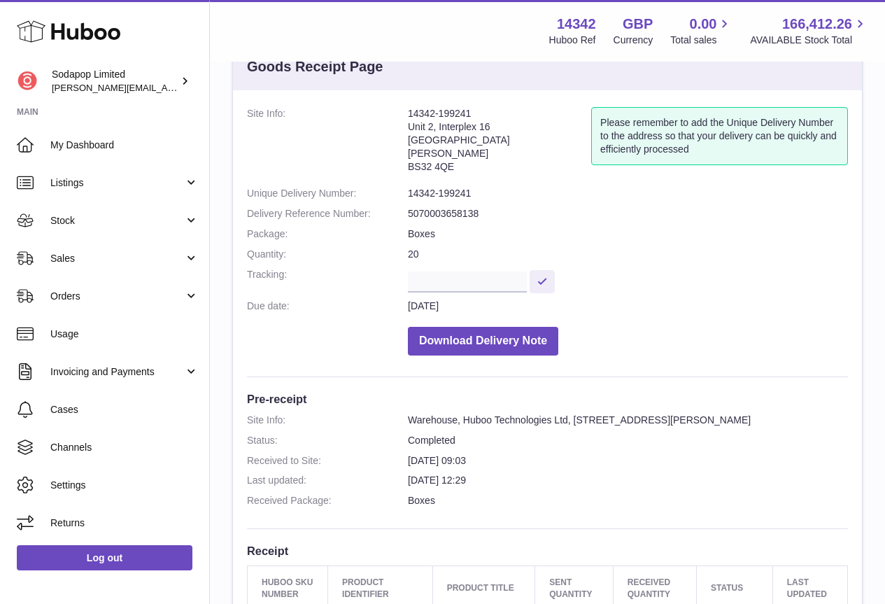
scroll to position [0, 0]
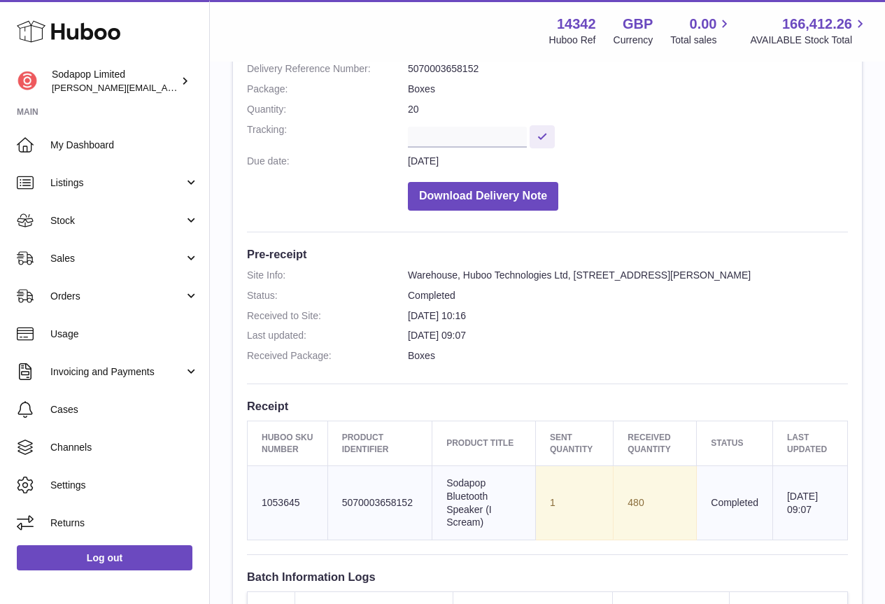
scroll to position [80, 0]
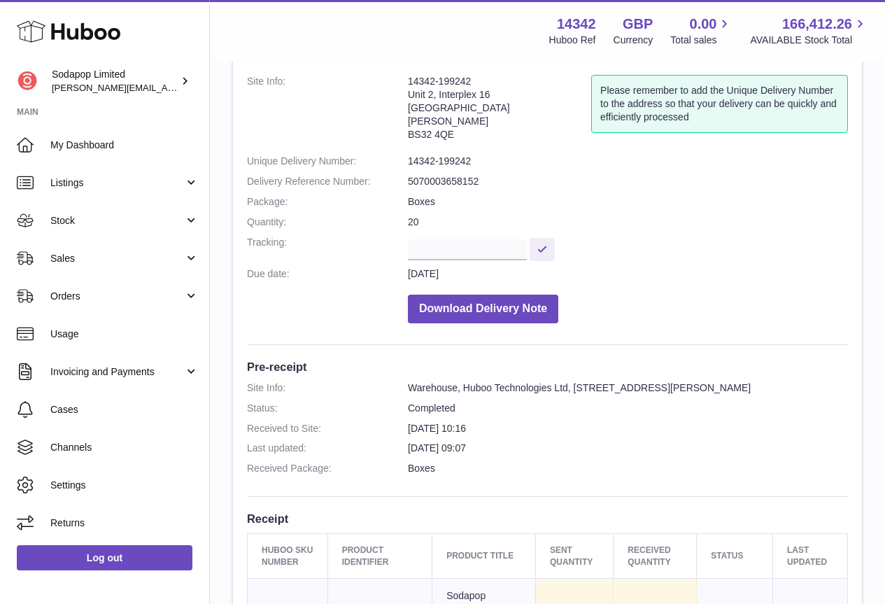
click at [423, 179] on dd "5070003658152" at bounding box center [628, 181] width 440 height 13
copy dd "5070003658152"
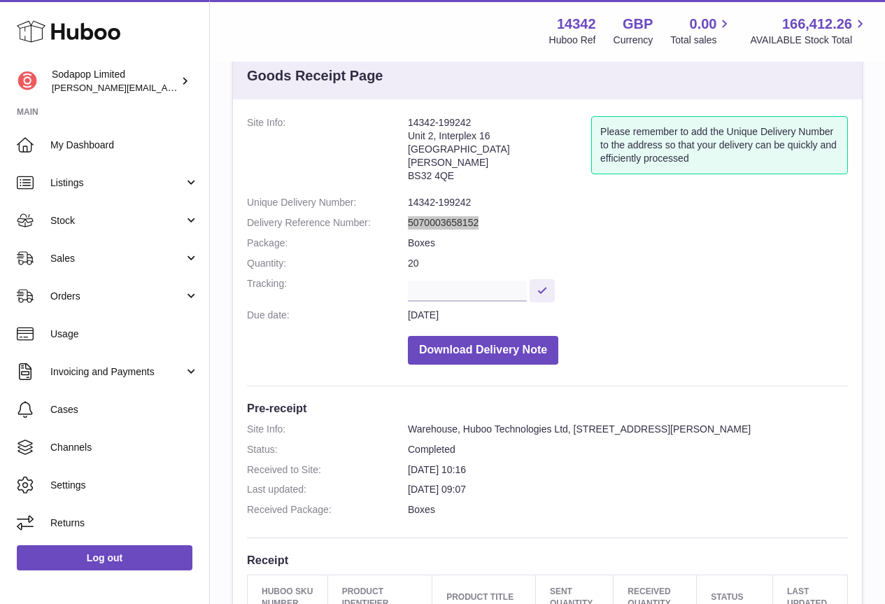
scroll to position [0, 0]
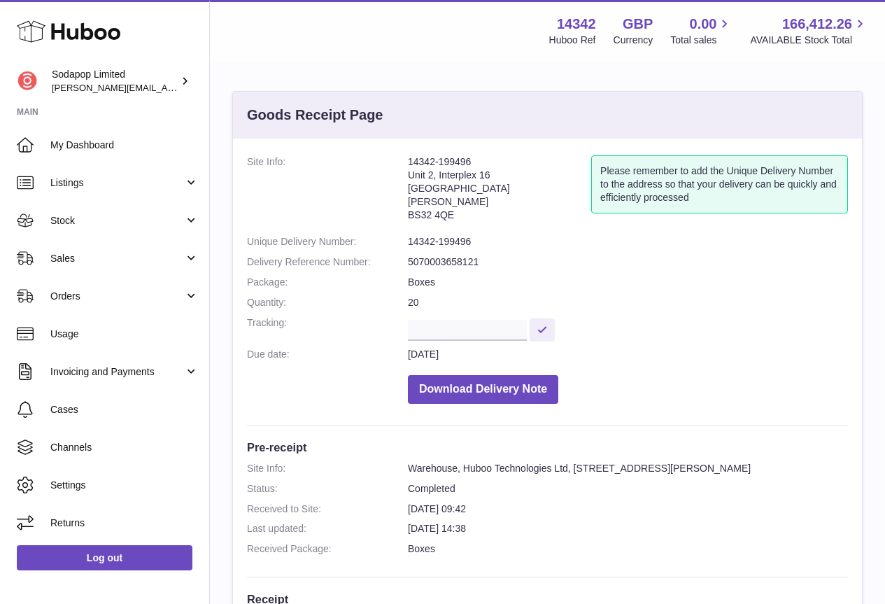
click at [462, 263] on dd "5070003658121" at bounding box center [628, 261] width 440 height 13
copy dd "5070003658121"
click at [93, 219] on span "Stock" at bounding box center [117, 220] width 134 height 13
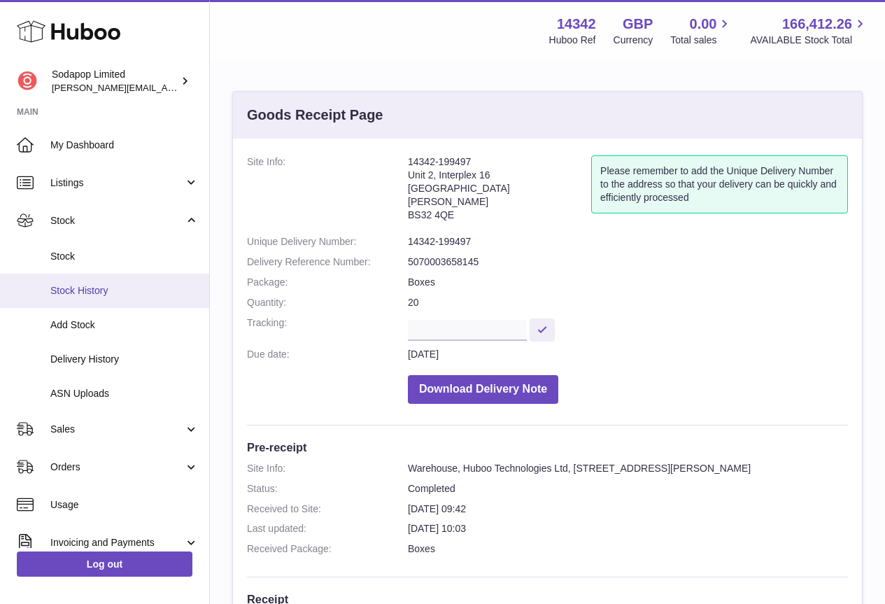
click at [85, 278] on link "Stock History" at bounding box center [104, 291] width 209 height 34
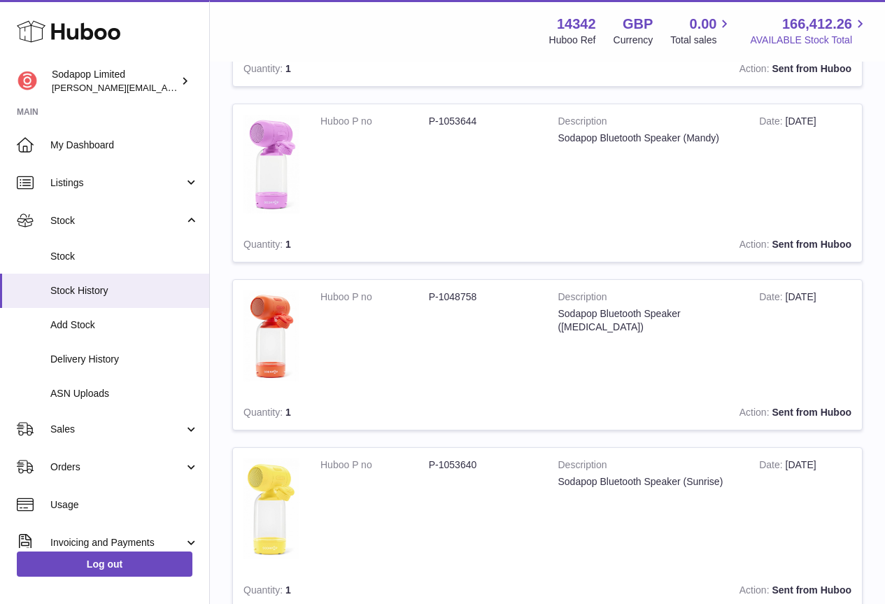
click at [829, 20] on span "166,412.26" at bounding box center [817, 24] width 70 height 19
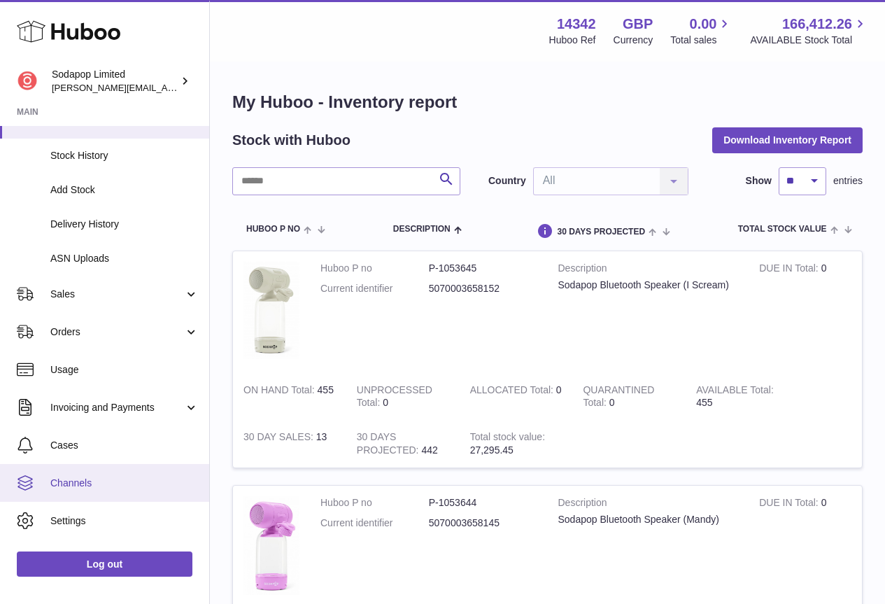
scroll to position [164, 0]
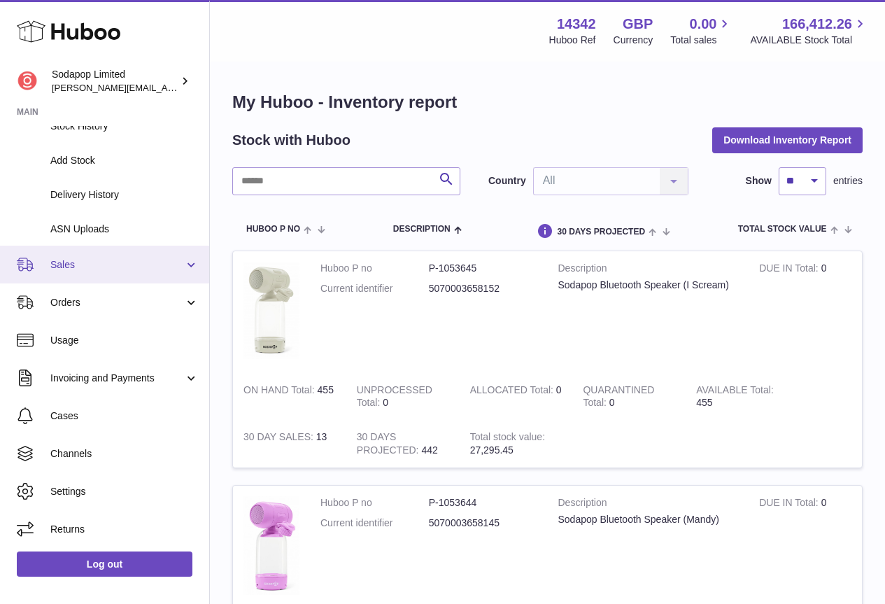
drag, startPoint x: 70, startPoint y: 265, endPoint x: 83, endPoint y: 274, distance: 15.7
click at [70, 265] on span "Sales" at bounding box center [117, 264] width 134 height 13
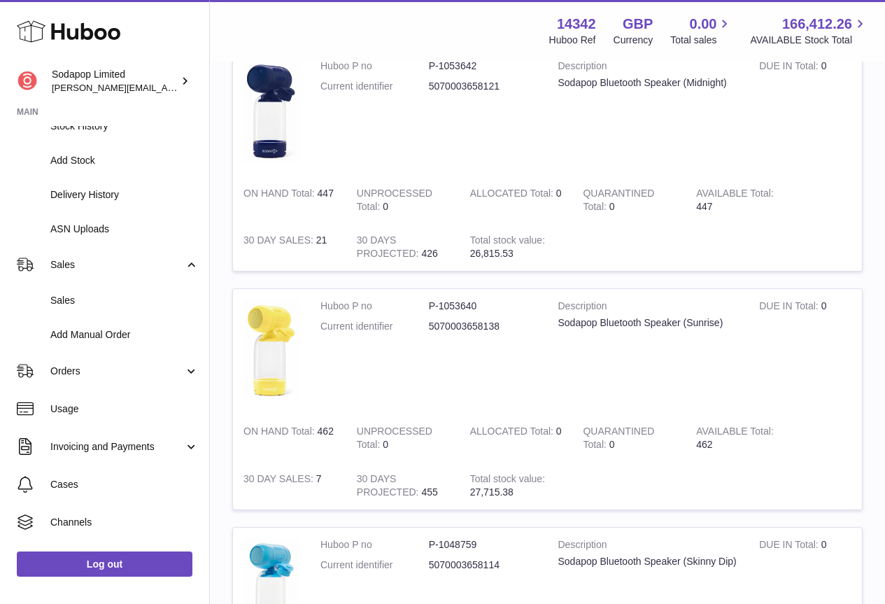
scroll to position [770, 0]
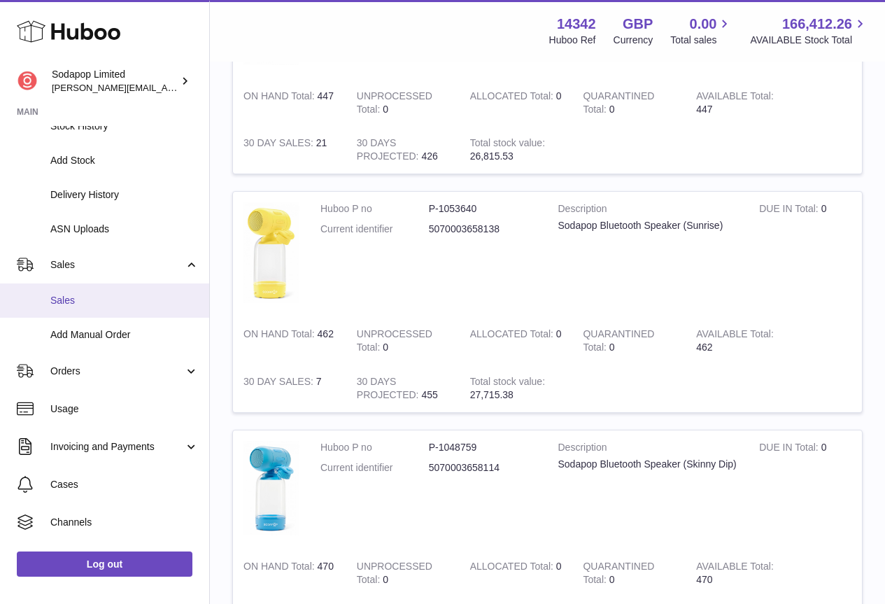
click at [82, 300] on span "Sales" at bounding box center [124, 300] width 148 height 13
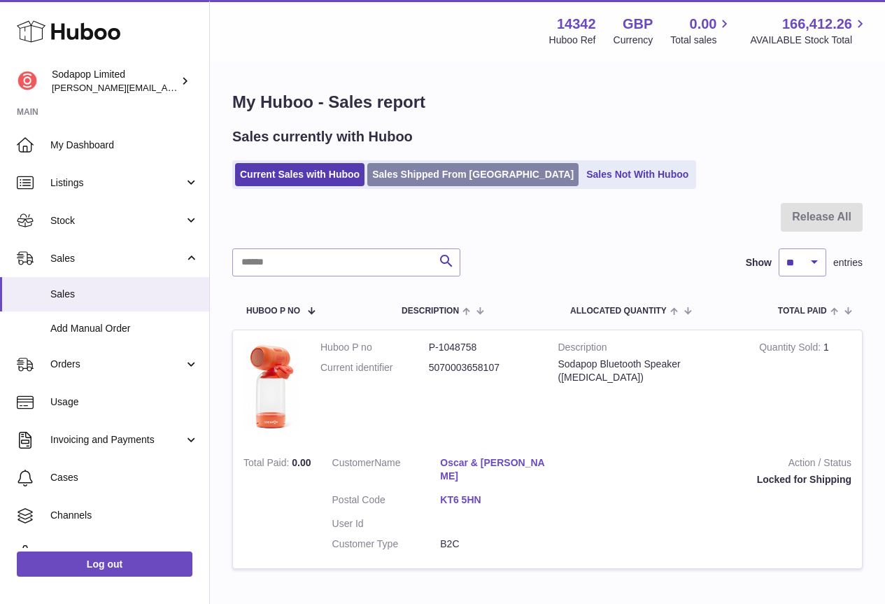
click at [458, 169] on link "Sales Shipped From [GEOGRAPHIC_DATA]" at bounding box center [472, 174] width 211 height 23
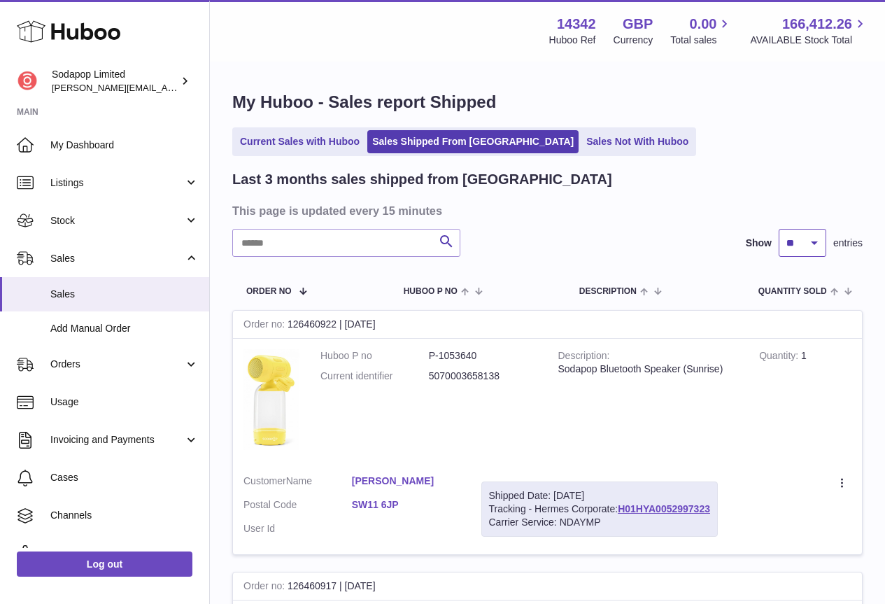
click at [817, 243] on select "** ** **" at bounding box center [803, 243] width 48 height 28
select select "**"
click at [779, 229] on select "** ** **" at bounding box center [803, 243] width 48 height 28
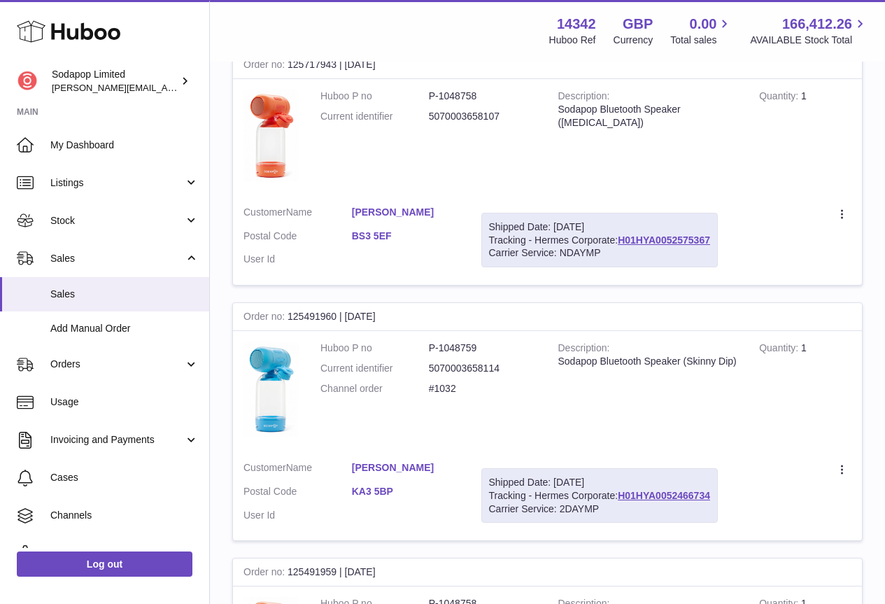
scroll to position [12815, 0]
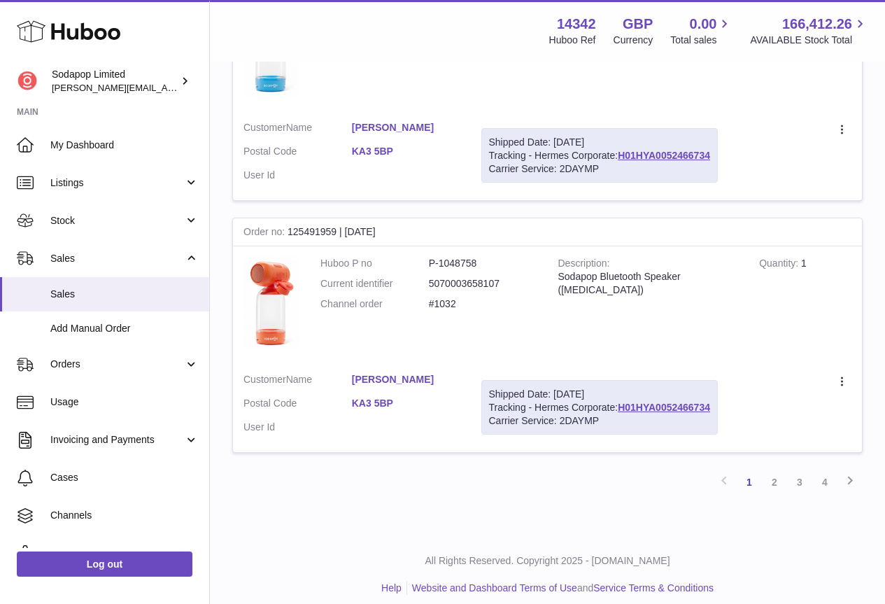
drag, startPoint x: 244, startPoint y: 323, endPoint x: 822, endPoint y: 356, distance: 578.3
copy table "Order No Huboo P no Description Quantity Sold Customer Tracking"
click at [775, 472] on link "2" at bounding box center [774, 482] width 25 height 25
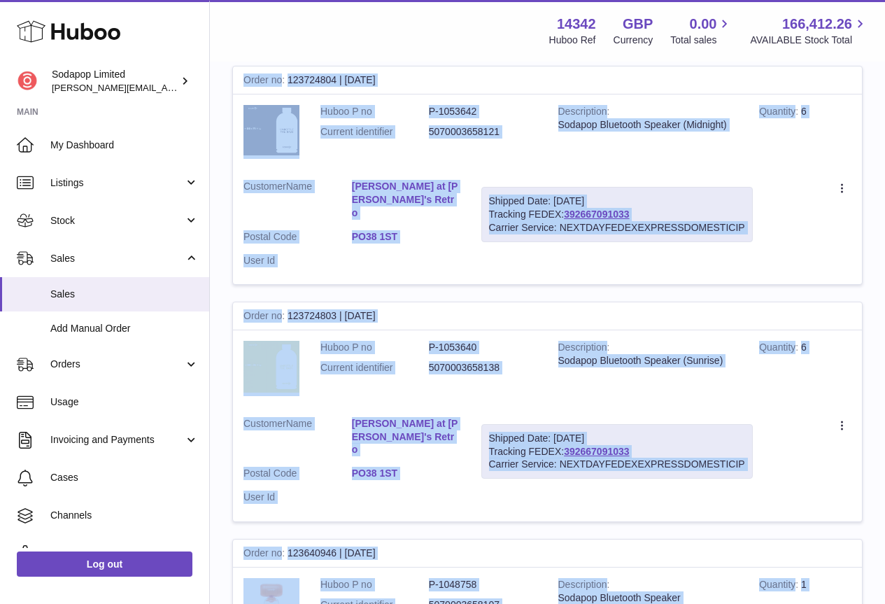
scroll to position [12475, 0]
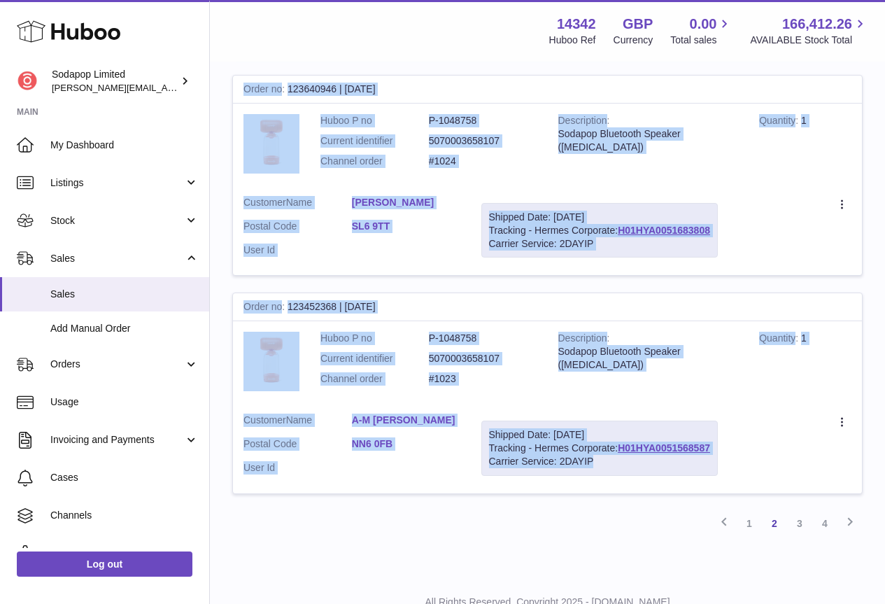
drag, startPoint x: 242, startPoint y: 260, endPoint x: 636, endPoint y: 407, distance: 420.5
copy tbody "Order no 125381712 | 24th Sep Huboo P no P-1048758 Current identifier 507000365…"
click at [493, 440] on td "Shipped Date: 25th Aug 2025 Tracking - Hermes Corporate: H01HYA0051568587 Carri…" at bounding box center [600, 448] width 258 height 90
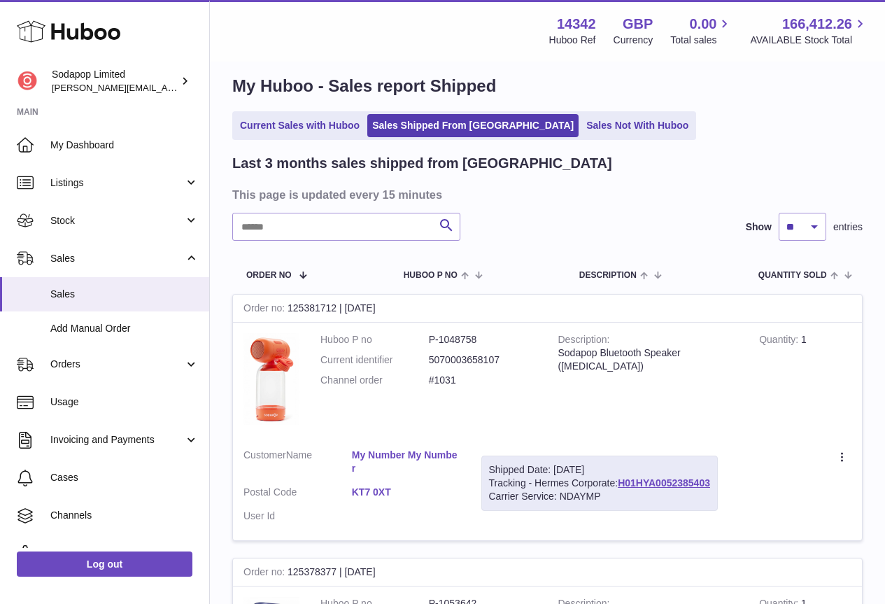
scroll to position [0, 0]
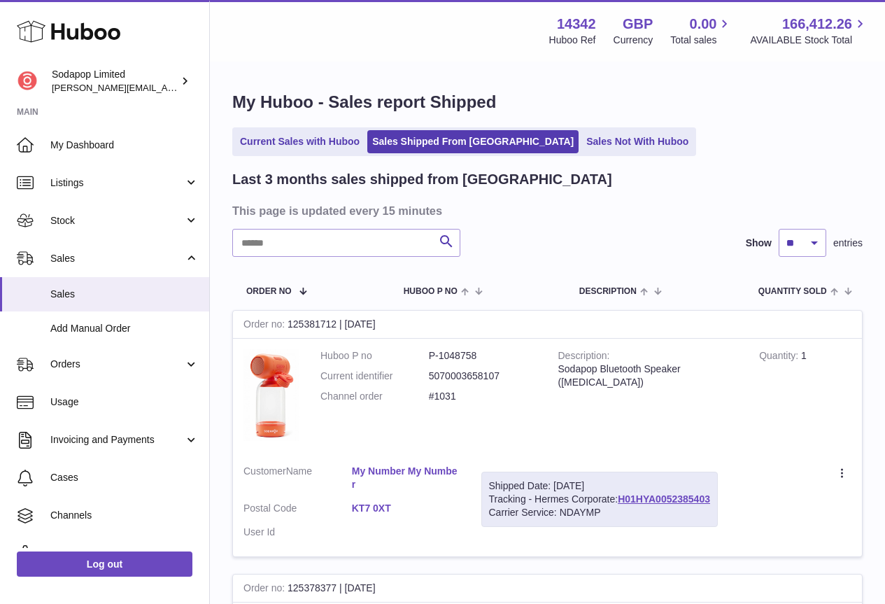
click at [771, 111] on h1 "My Huboo - Sales report Shipped" at bounding box center [547, 102] width 631 height 22
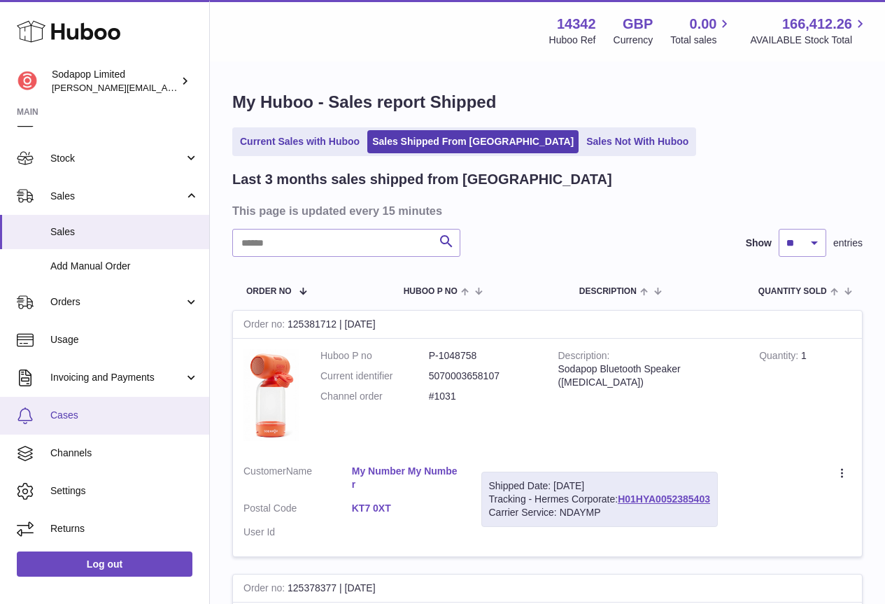
click at [76, 411] on span "Cases" at bounding box center [124, 415] width 148 height 13
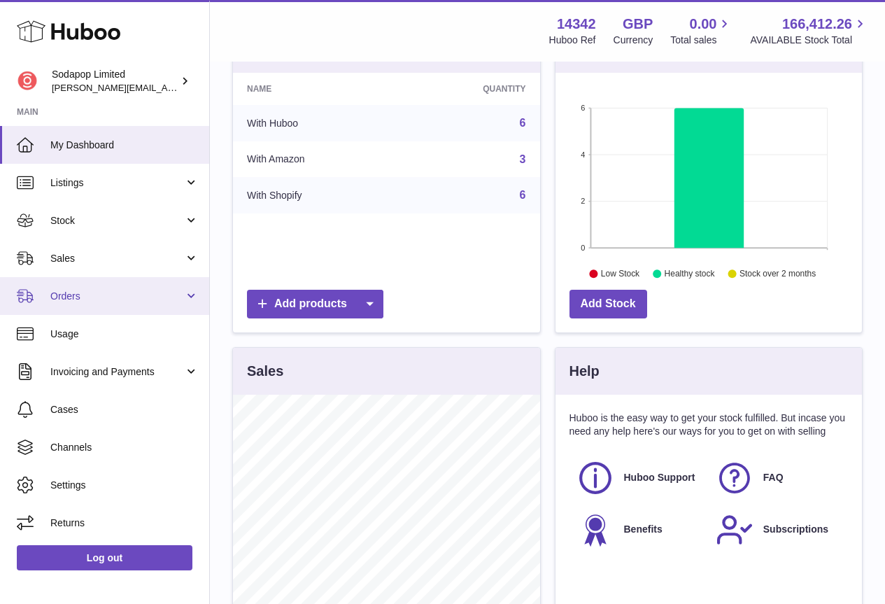
scroll to position [36, 0]
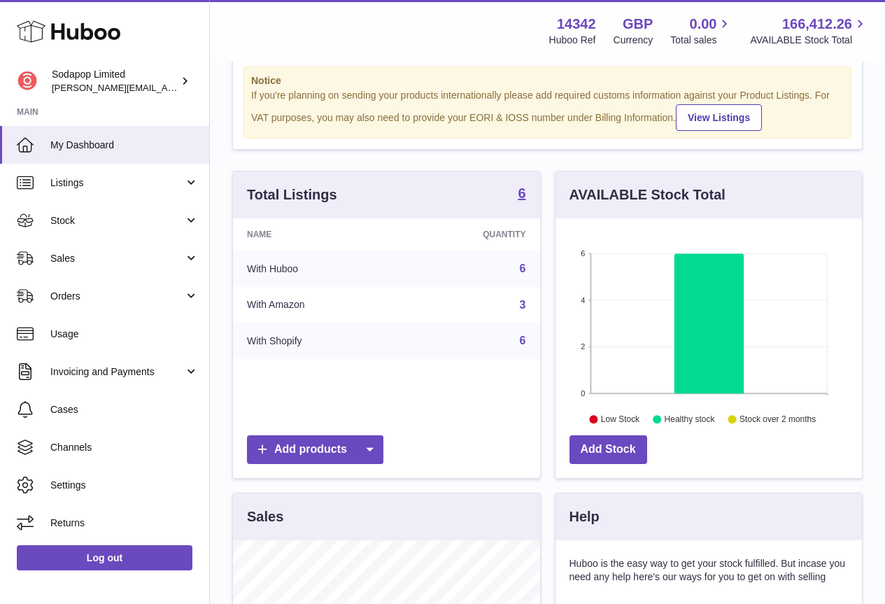
click at [74, 35] on icon at bounding box center [69, 31] width 104 height 28
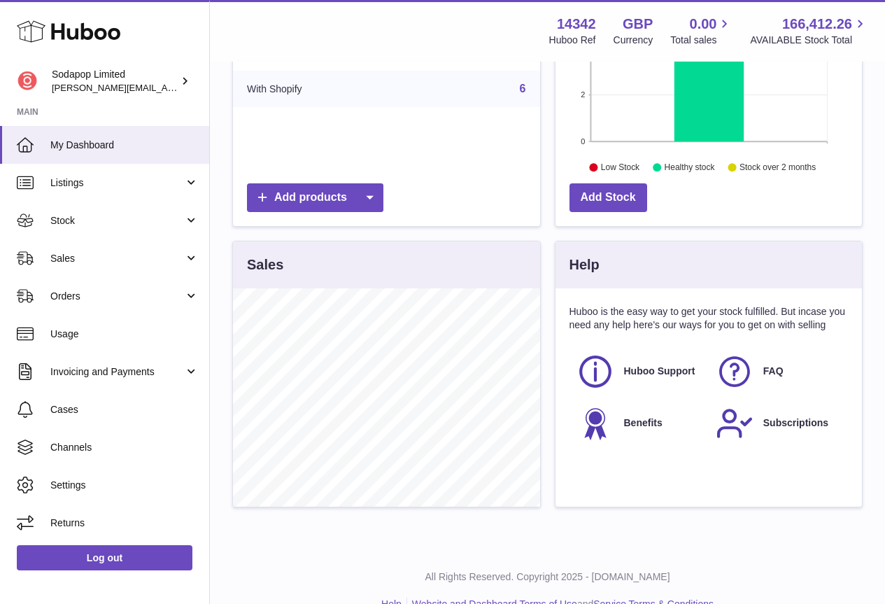
scroll to position [316, 0]
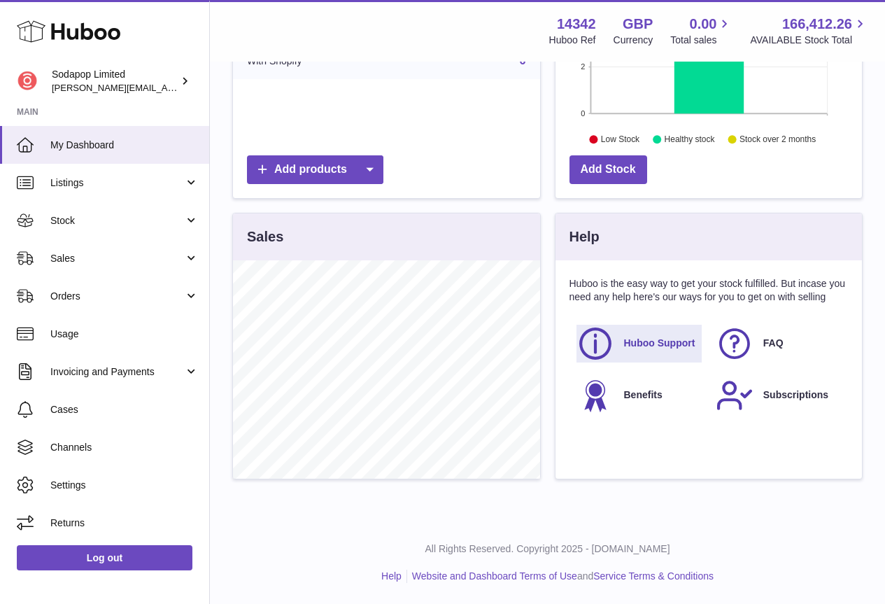
click at [652, 342] on span "Huboo Support" at bounding box center [659, 343] width 71 height 13
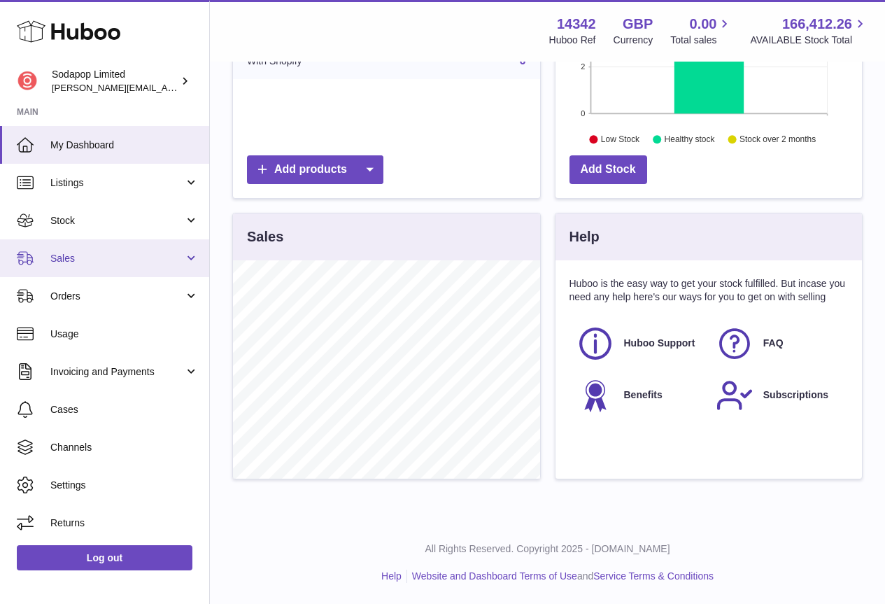
click at [114, 246] on link "Sales" at bounding box center [104, 258] width 209 height 38
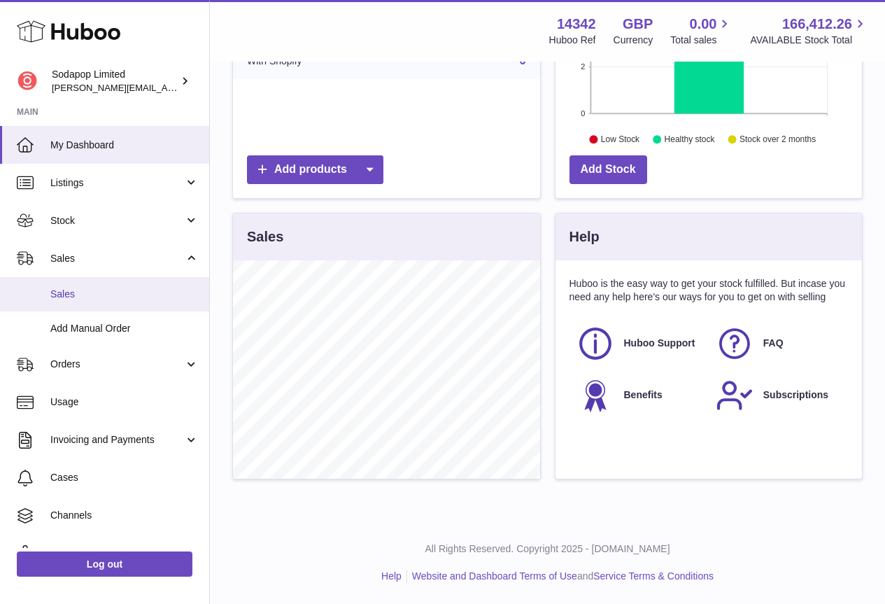
click at [69, 294] on span "Sales" at bounding box center [124, 294] width 148 height 13
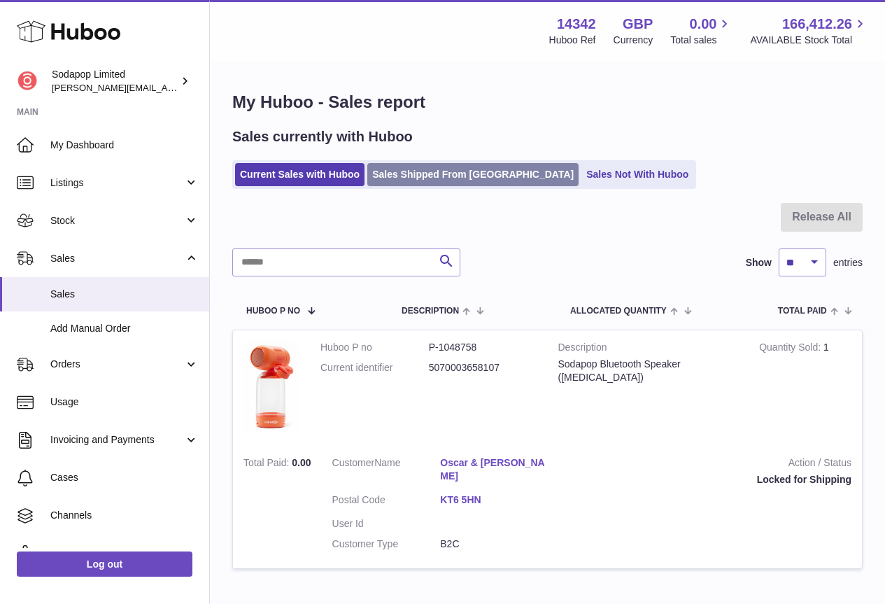
click at [437, 171] on link "Sales Shipped From Huboo" at bounding box center [472, 174] width 211 height 23
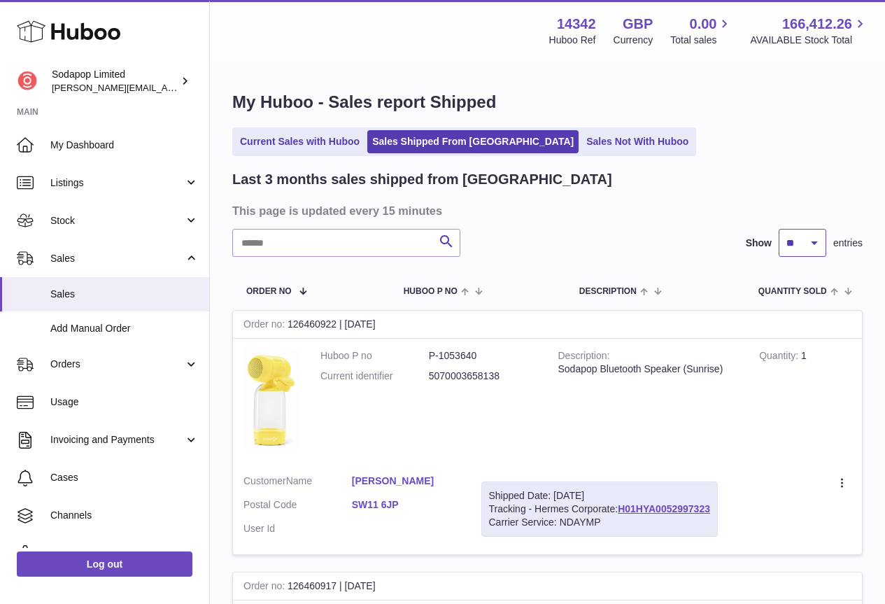
click at [820, 242] on select "** ** **" at bounding box center [803, 243] width 48 height 28
select select "**"
click at [779, 229] on select "** ** **" at bounding box center [803, 243] width 48 height 28
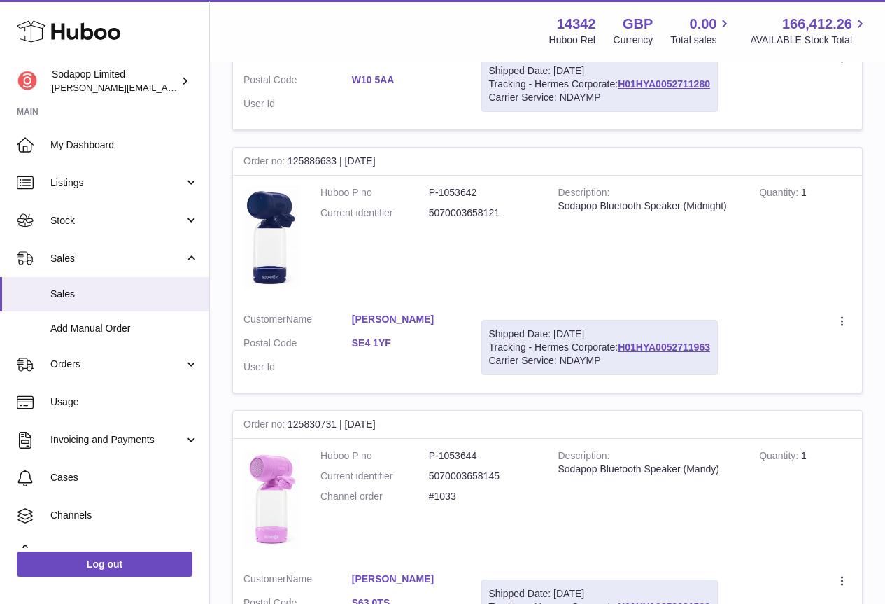
scroll to position [12815, 0]
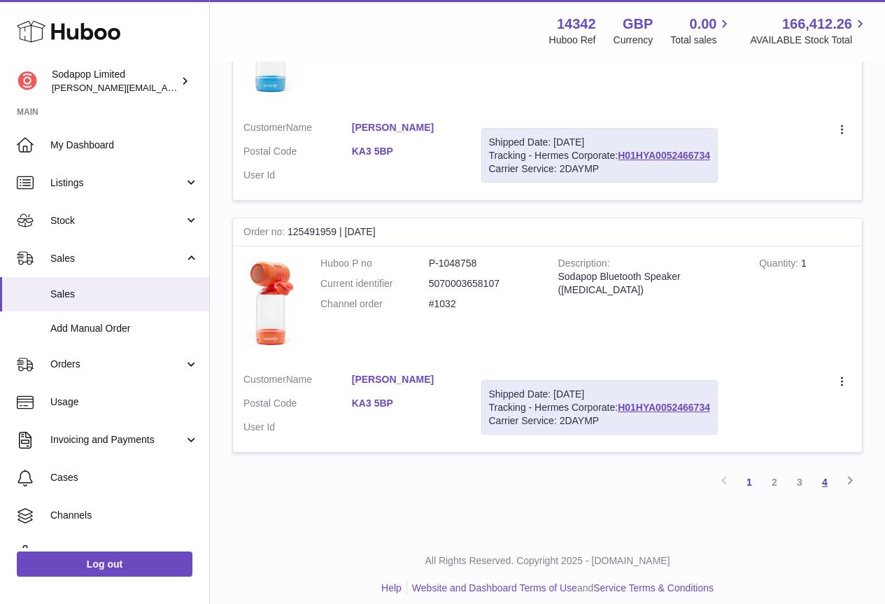
click at [824, 470] on link "4" at bounding box center [825, 482] width 25 height 25
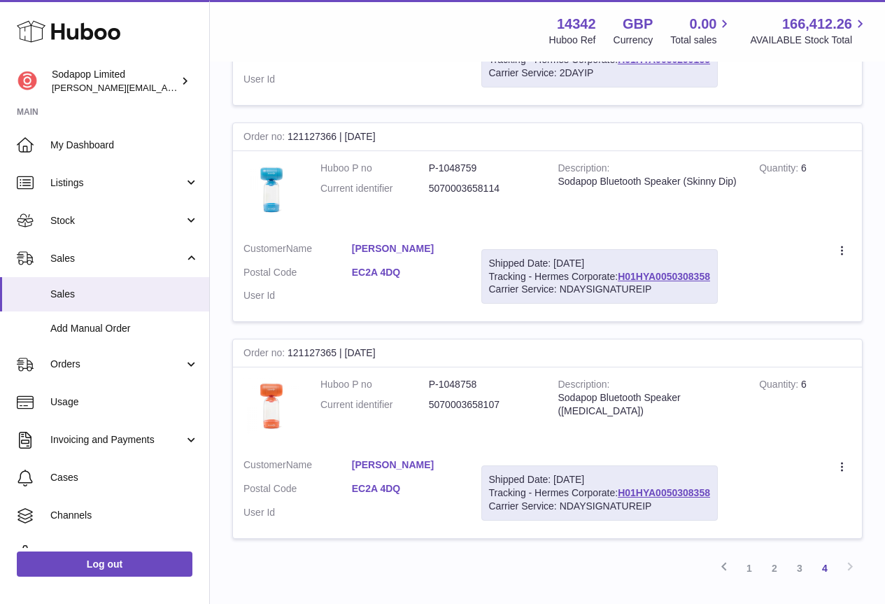
scroll to position [2024, 0]
